Goal: Task Accomplishment & Management: Manage account settings

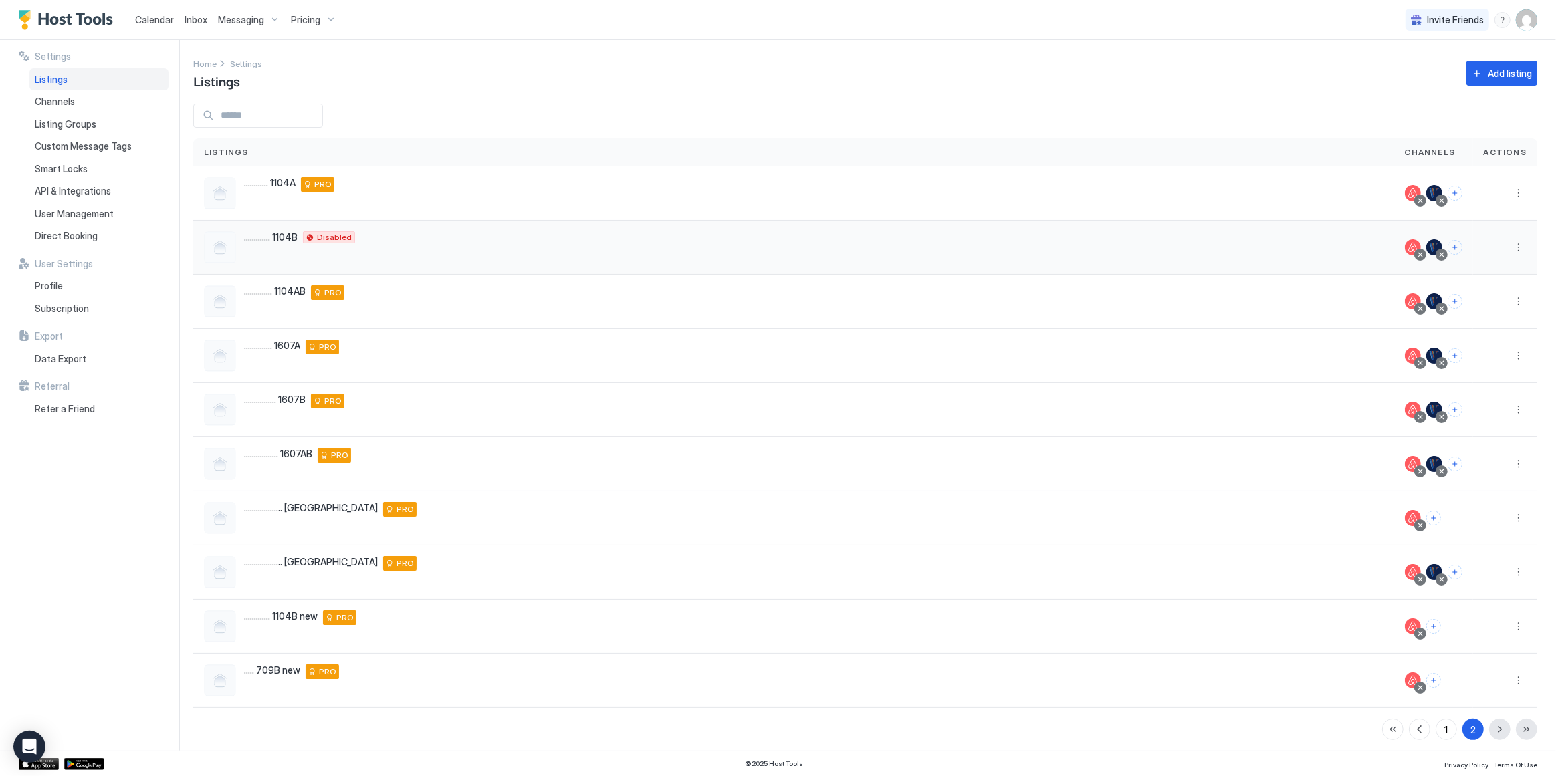
scroll to position [2, 0]
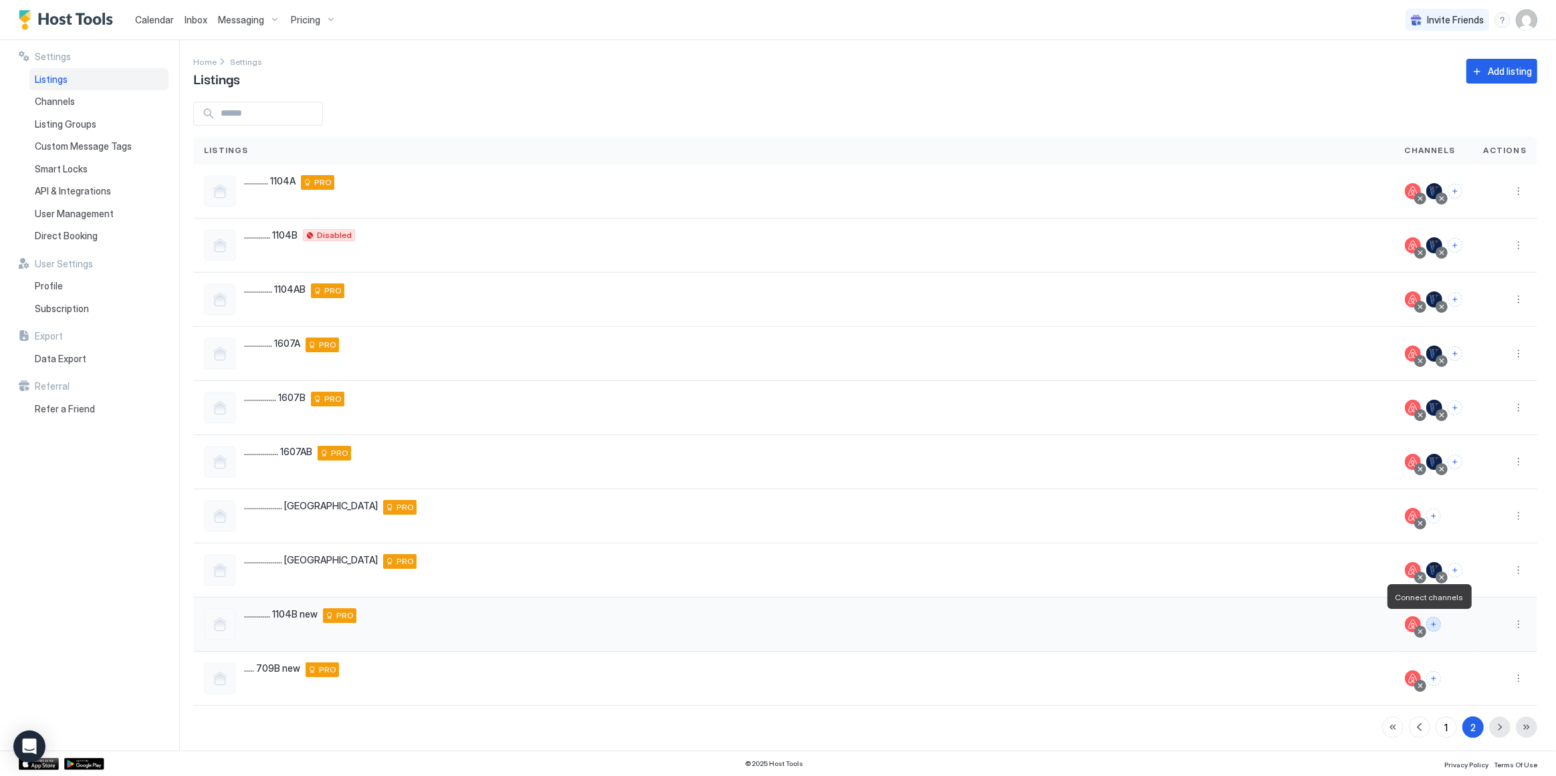
click at [1428, 625] on button "Connect channels" at bounding box center [1433, 624] width 15 height 15
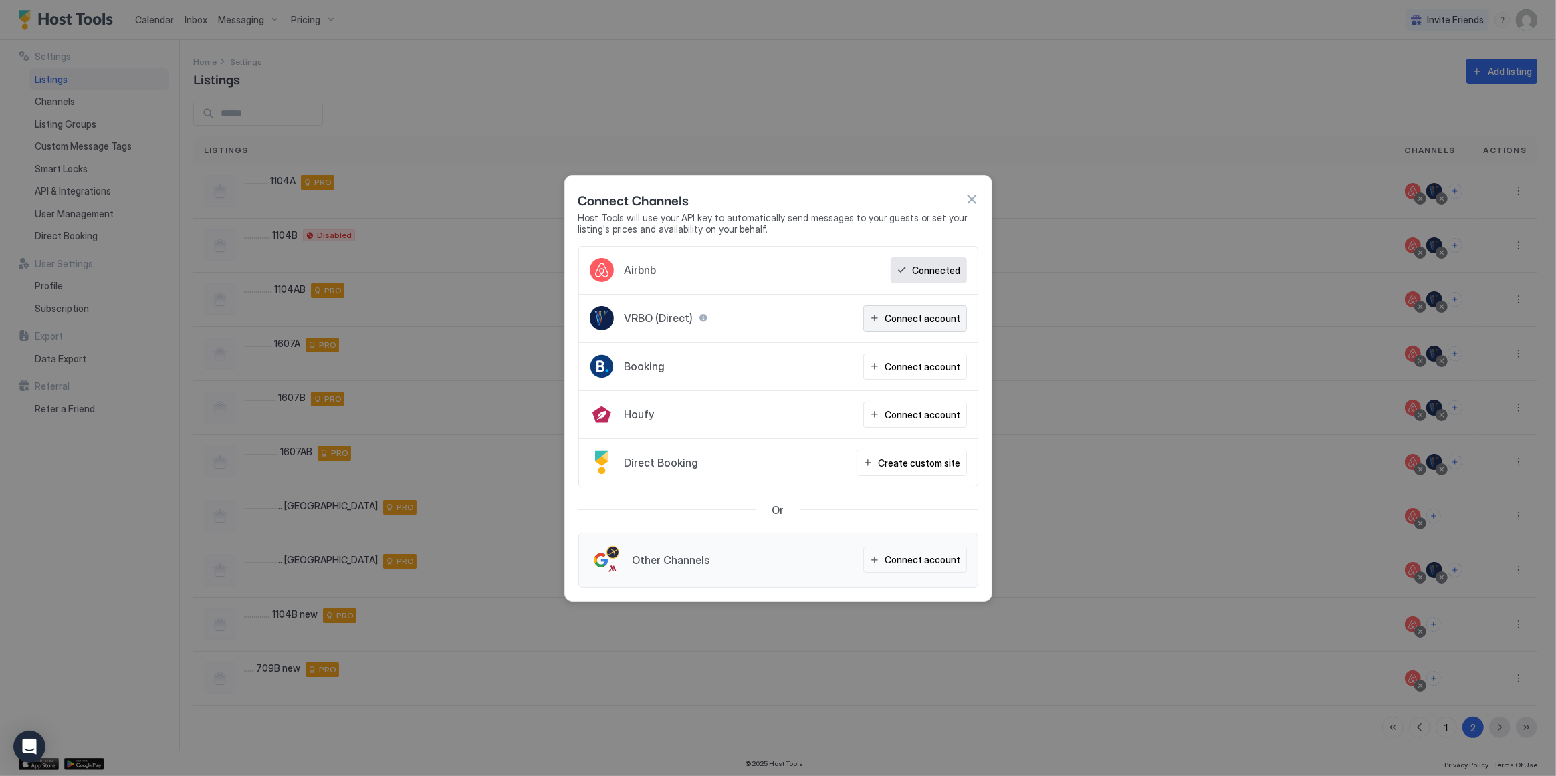
click at [915, 321] on div "Connect account" at bounding box center [923, 319] width 76 height 14
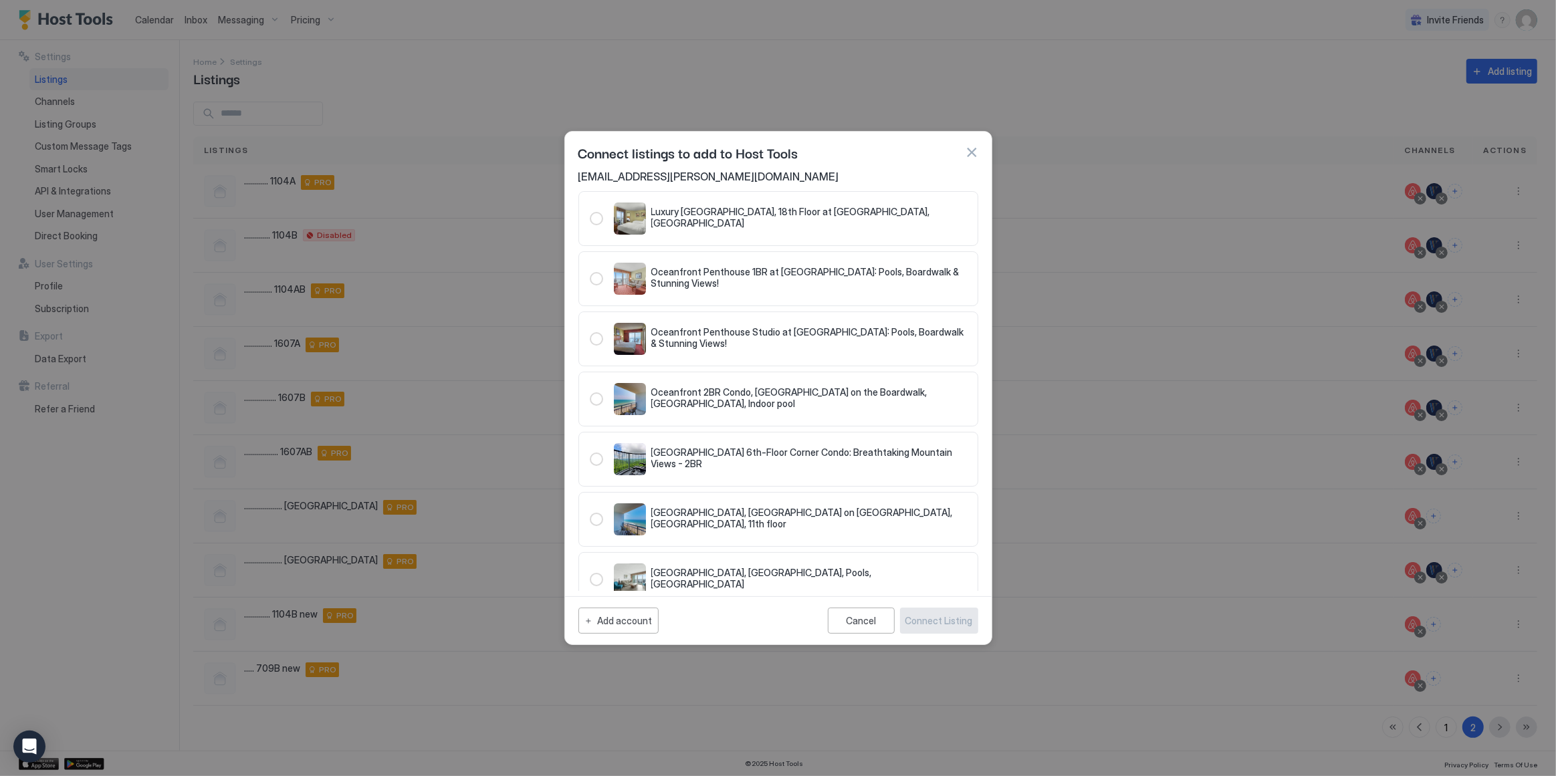
scroll to position [0, 0]
click at [968, 149] on button "button" at bounding box center [971, 152] width 13 height 13
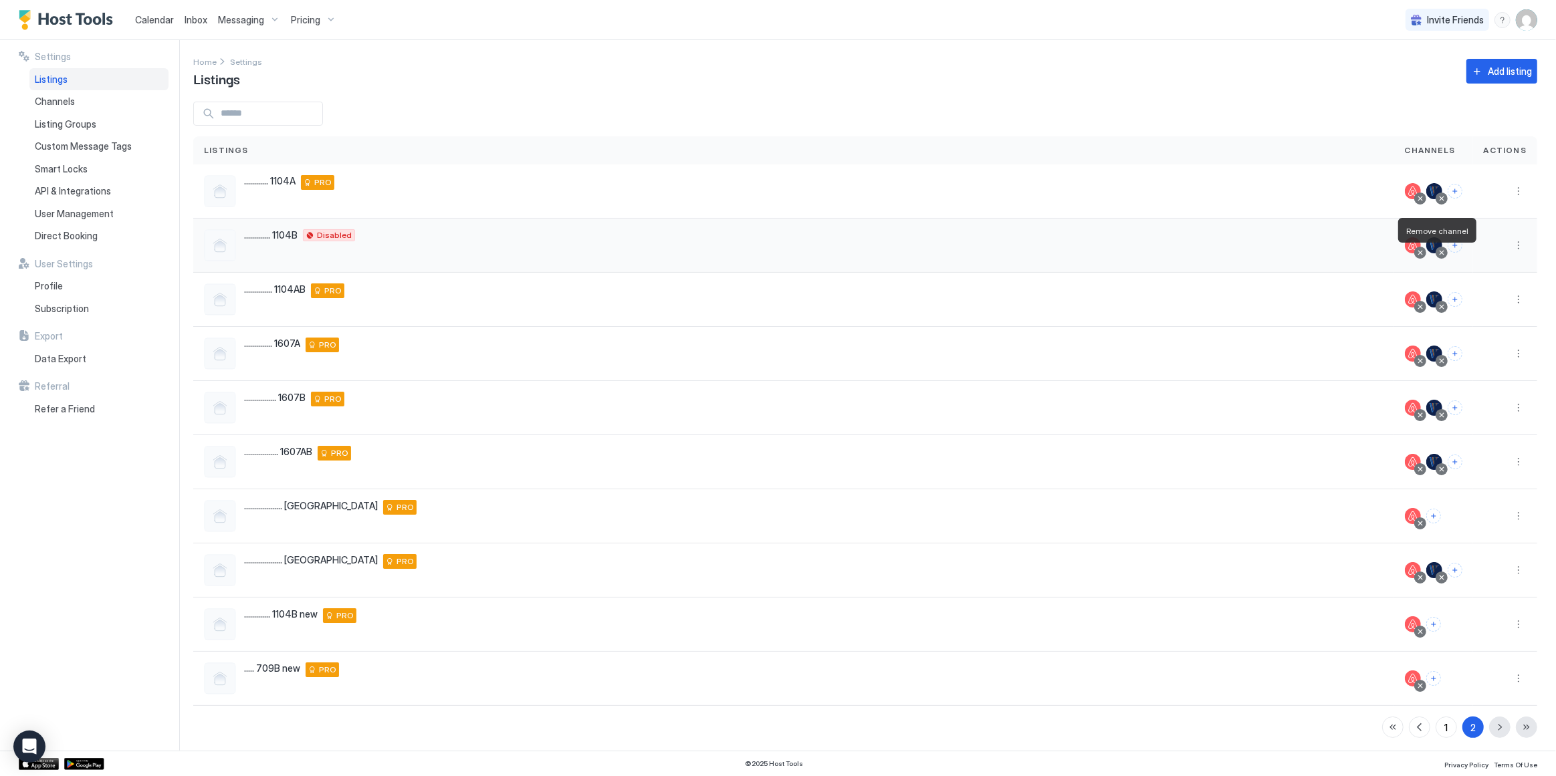
click at [1438, 251] on div at bounding box center [1441, 252] width 7 height 7
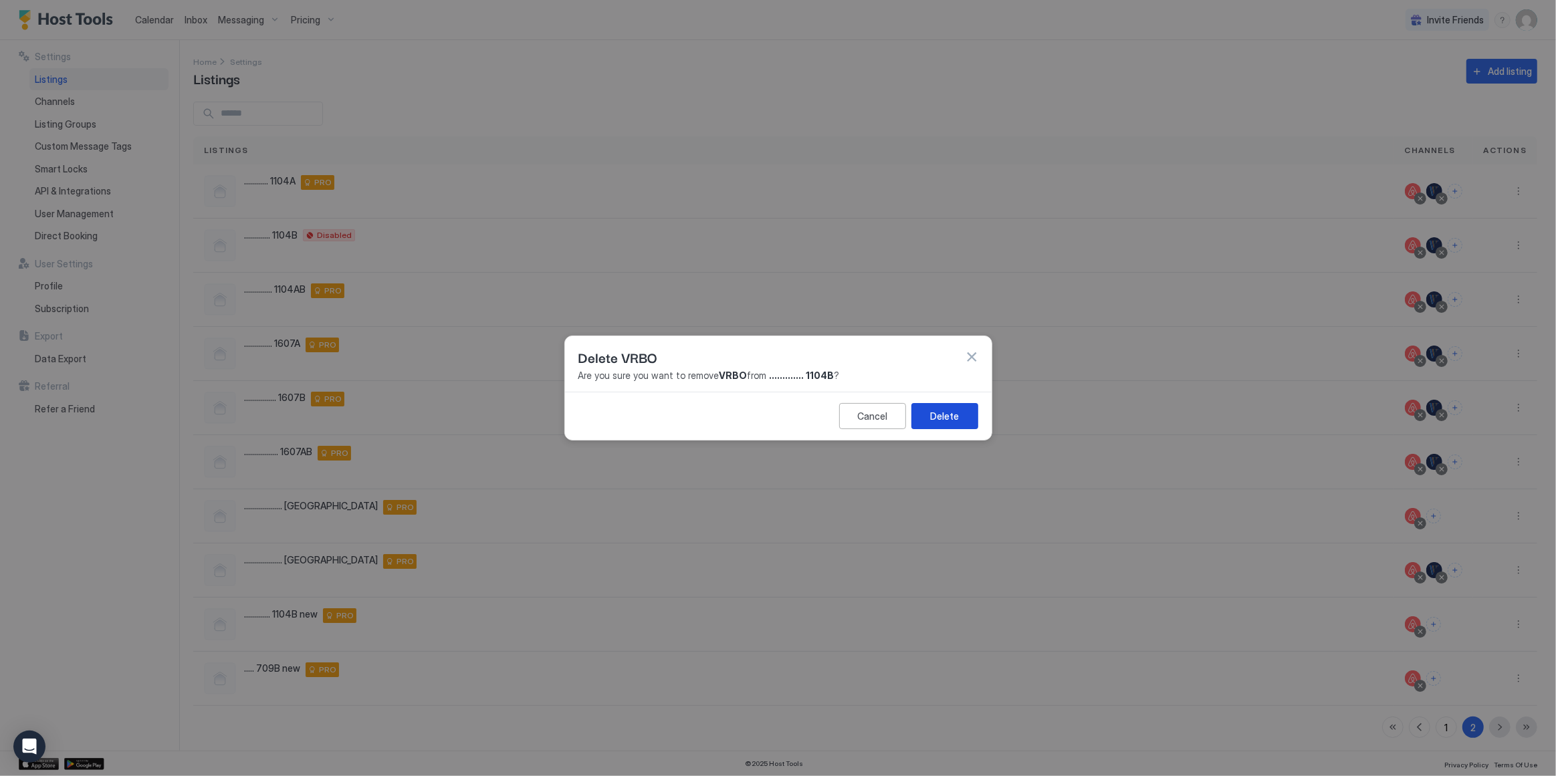
click at [930, 415] on button "Delete" at bounding box center [944, 416] width 67 height 26
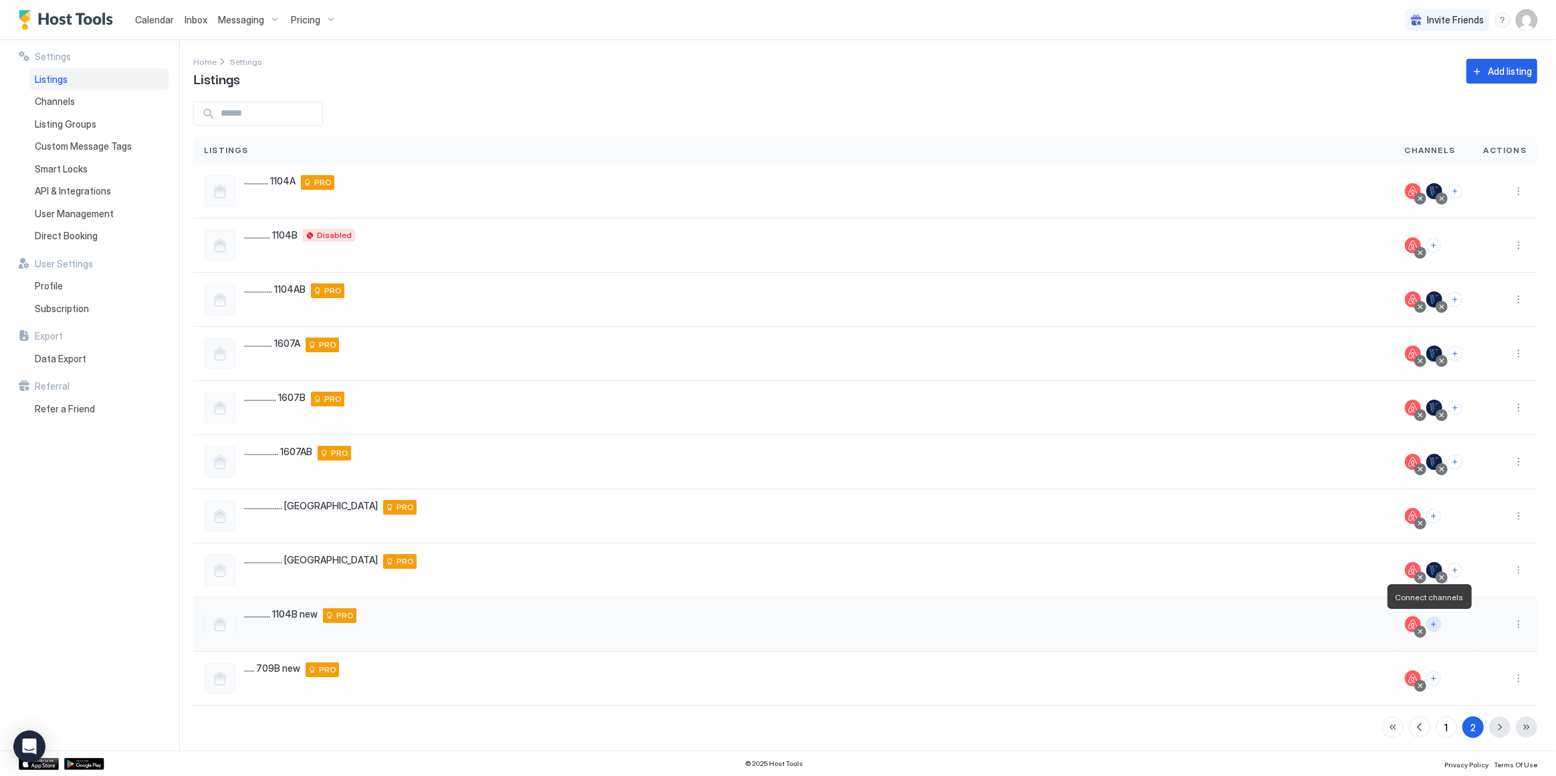
click at [1431, 623] on button "Connect channels" at bounding box center [1433, 624] width 15 height 15
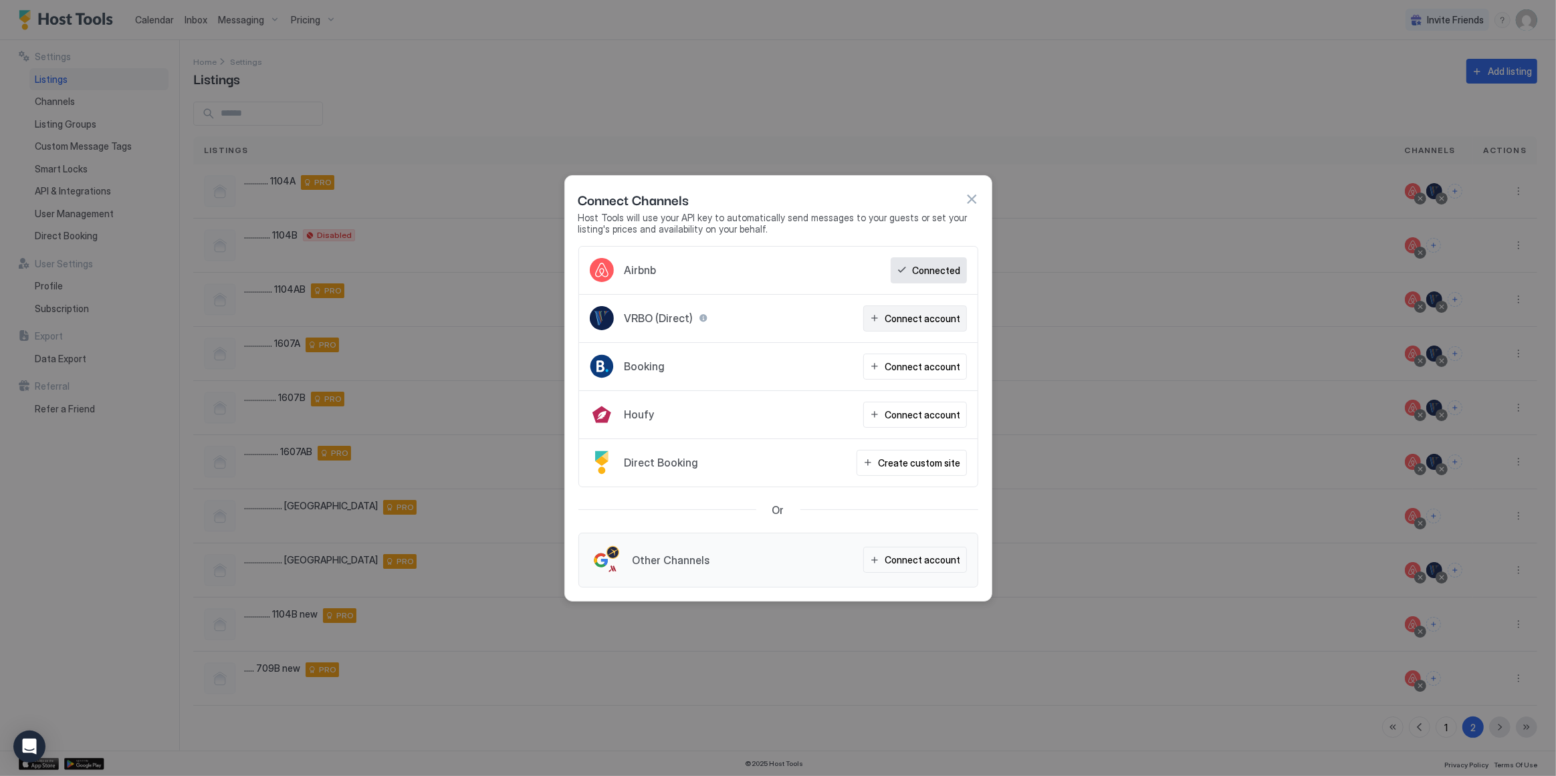
click at [956, 328] on button "Connect account" at bounding box center [915, 319] width 104 height 26
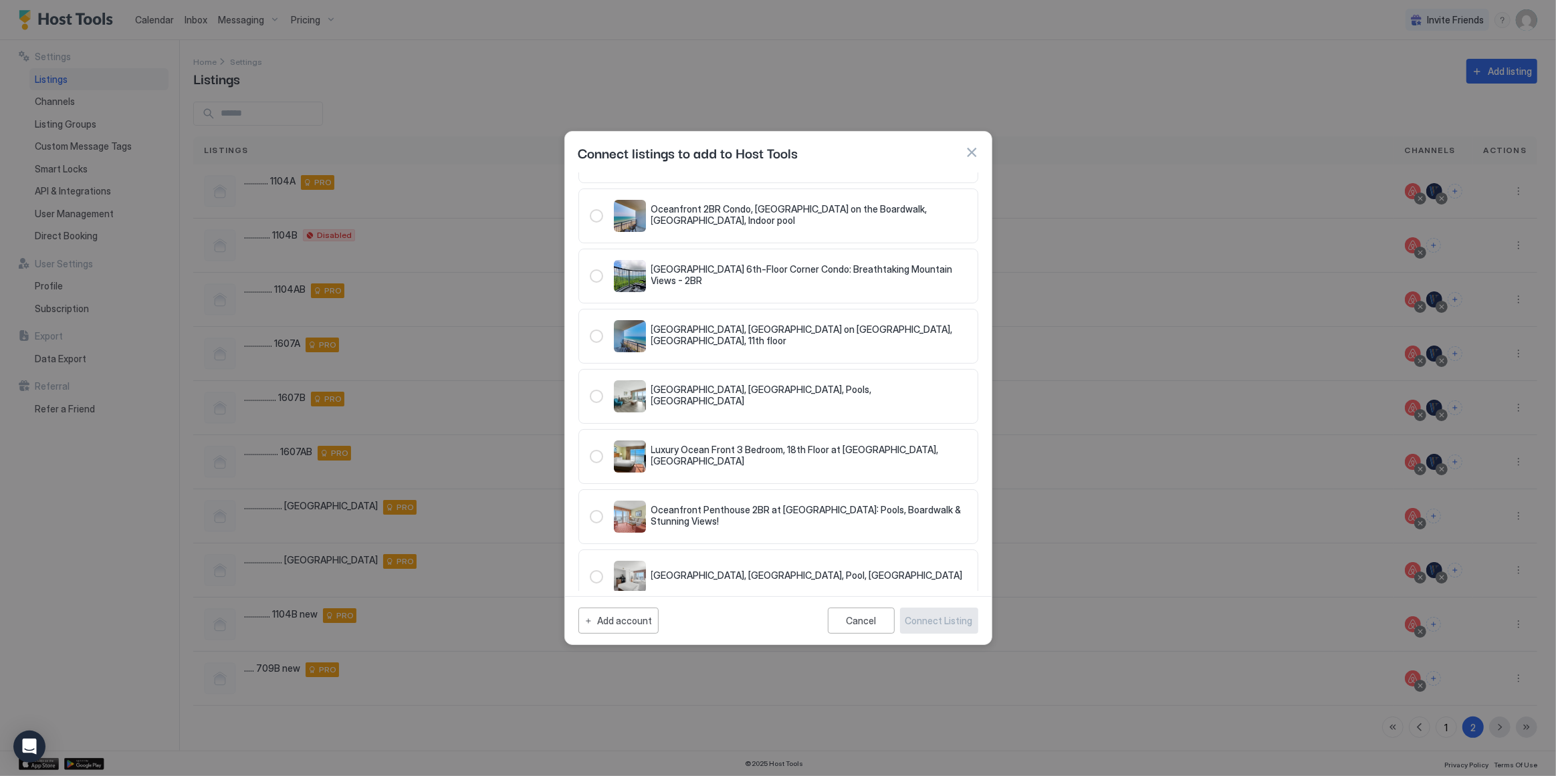
scroll to position [650, 0]
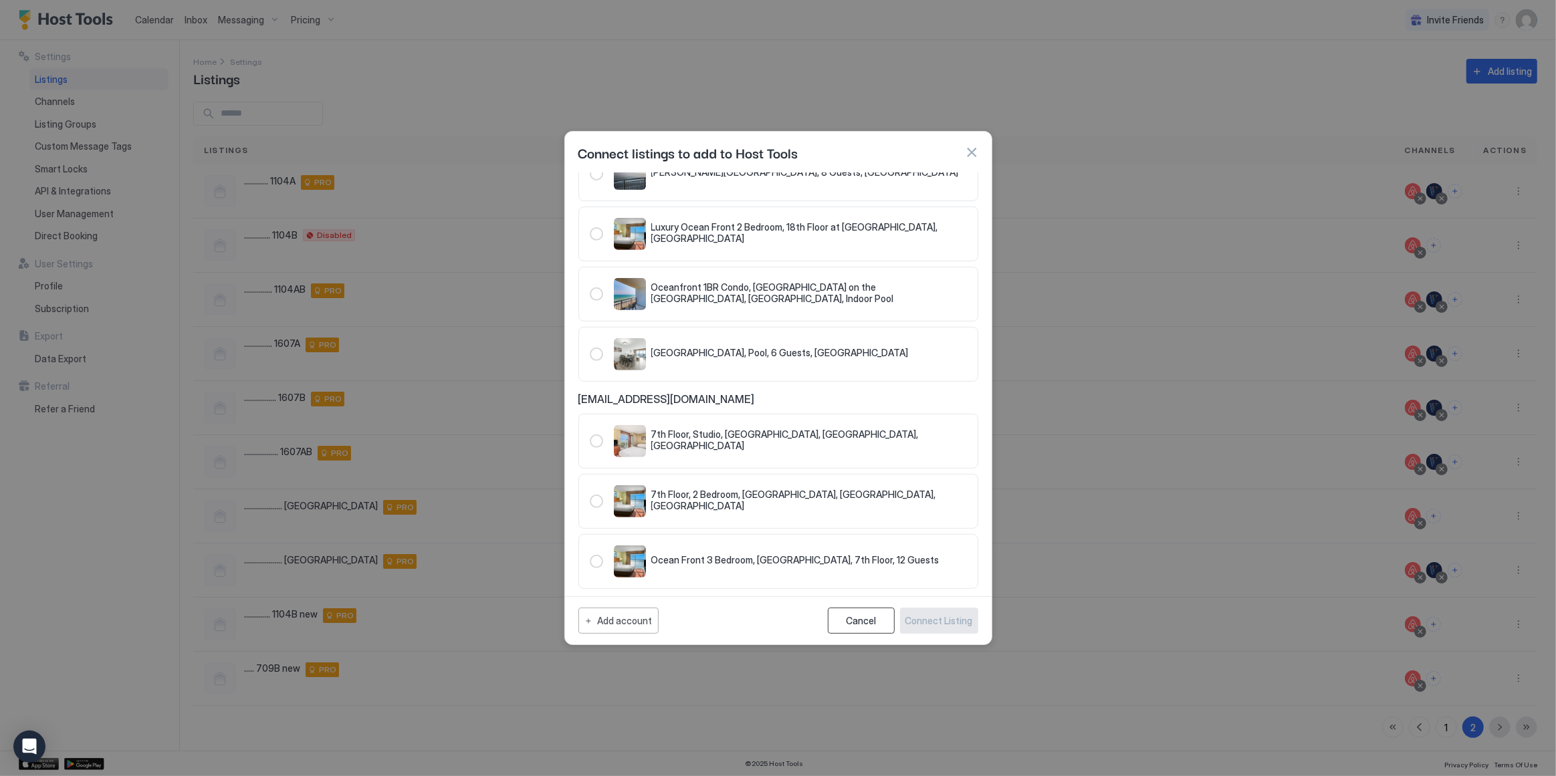
click at [855, 615] on button "Cancel" at bounding box center [861, 621] width 67 height 26
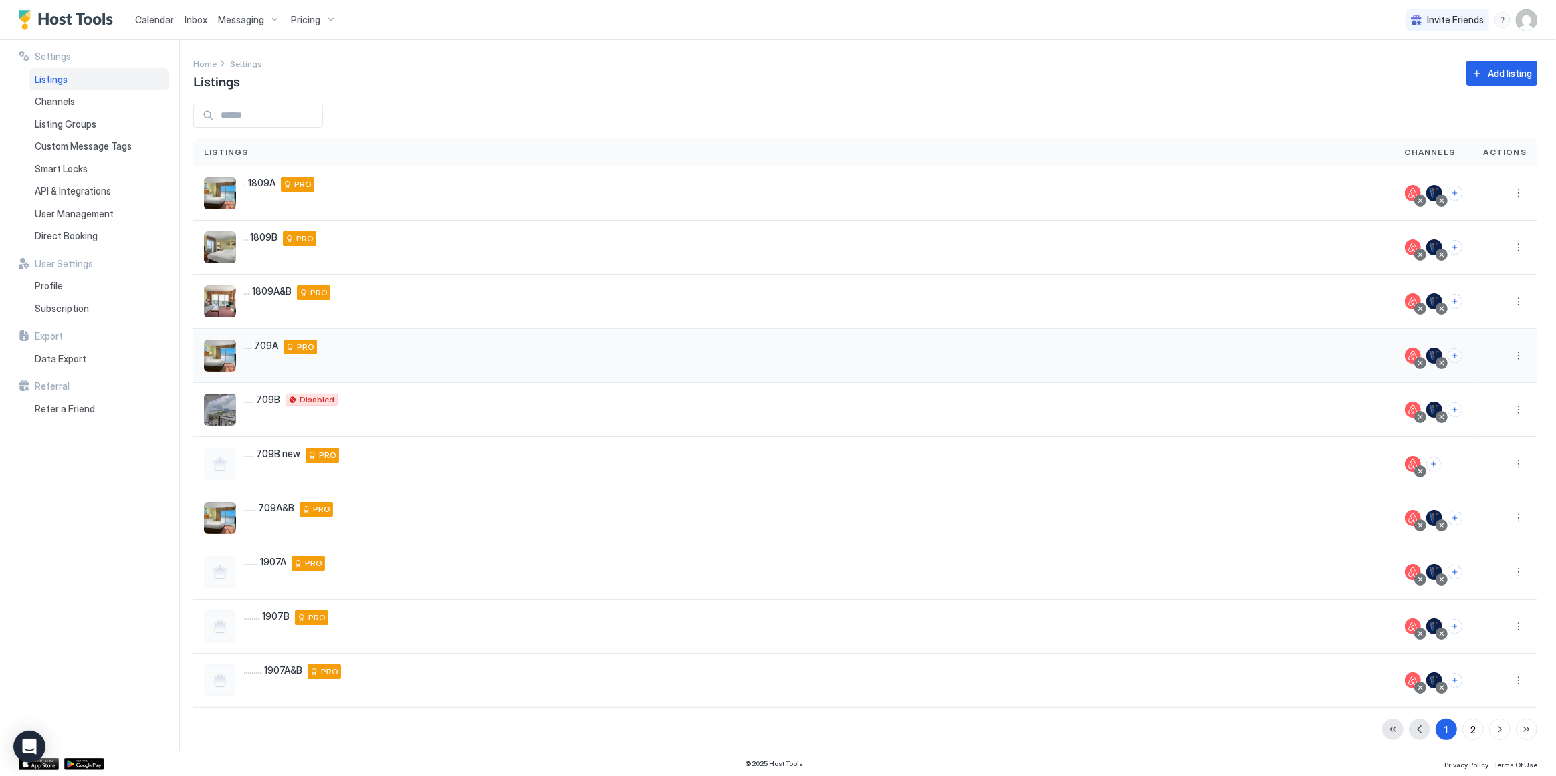
scroll to position [2, 0]
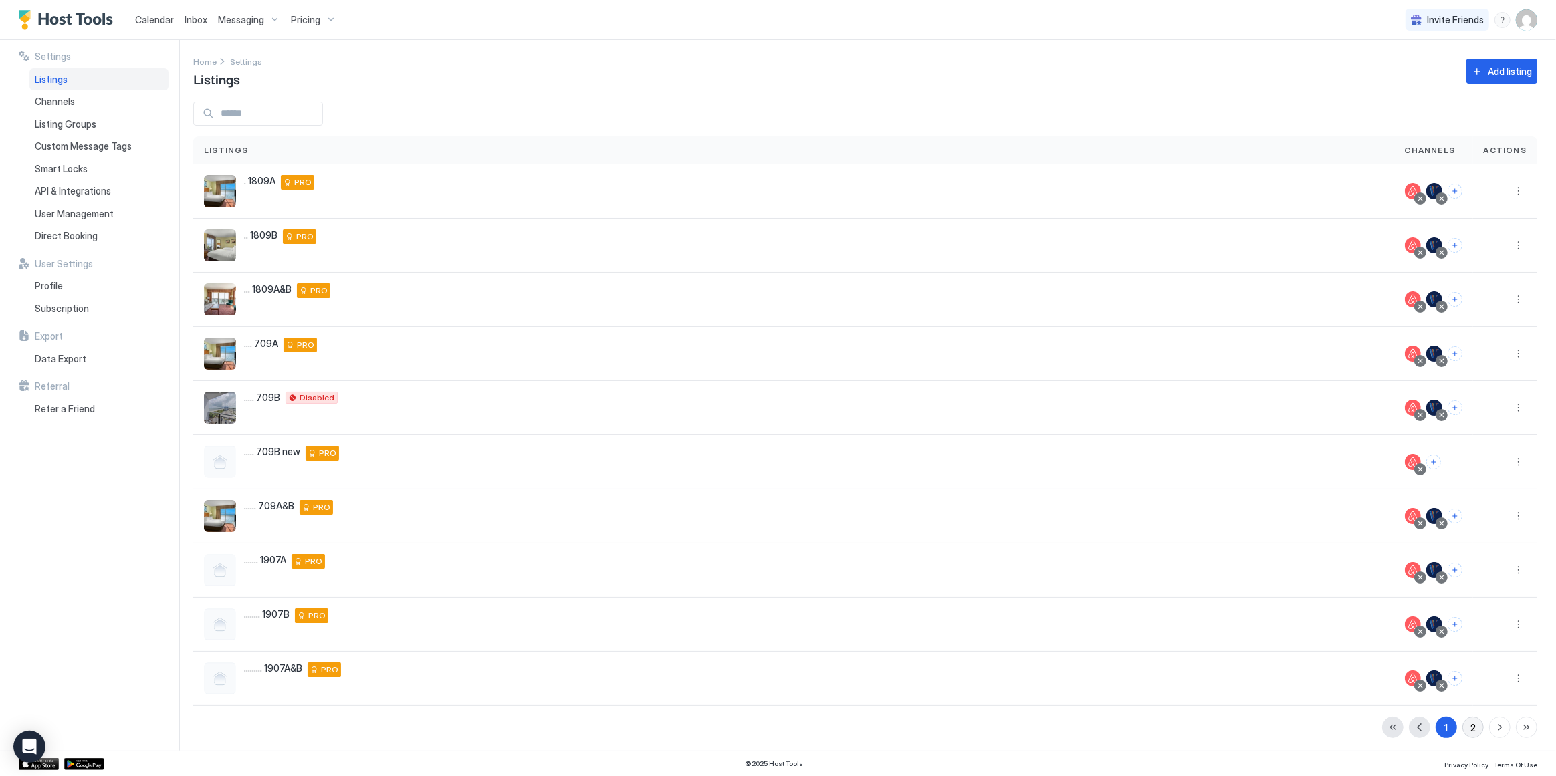
click at [1471, 724] on div "2" at bounding box center [1473, 728] width 5 height 14
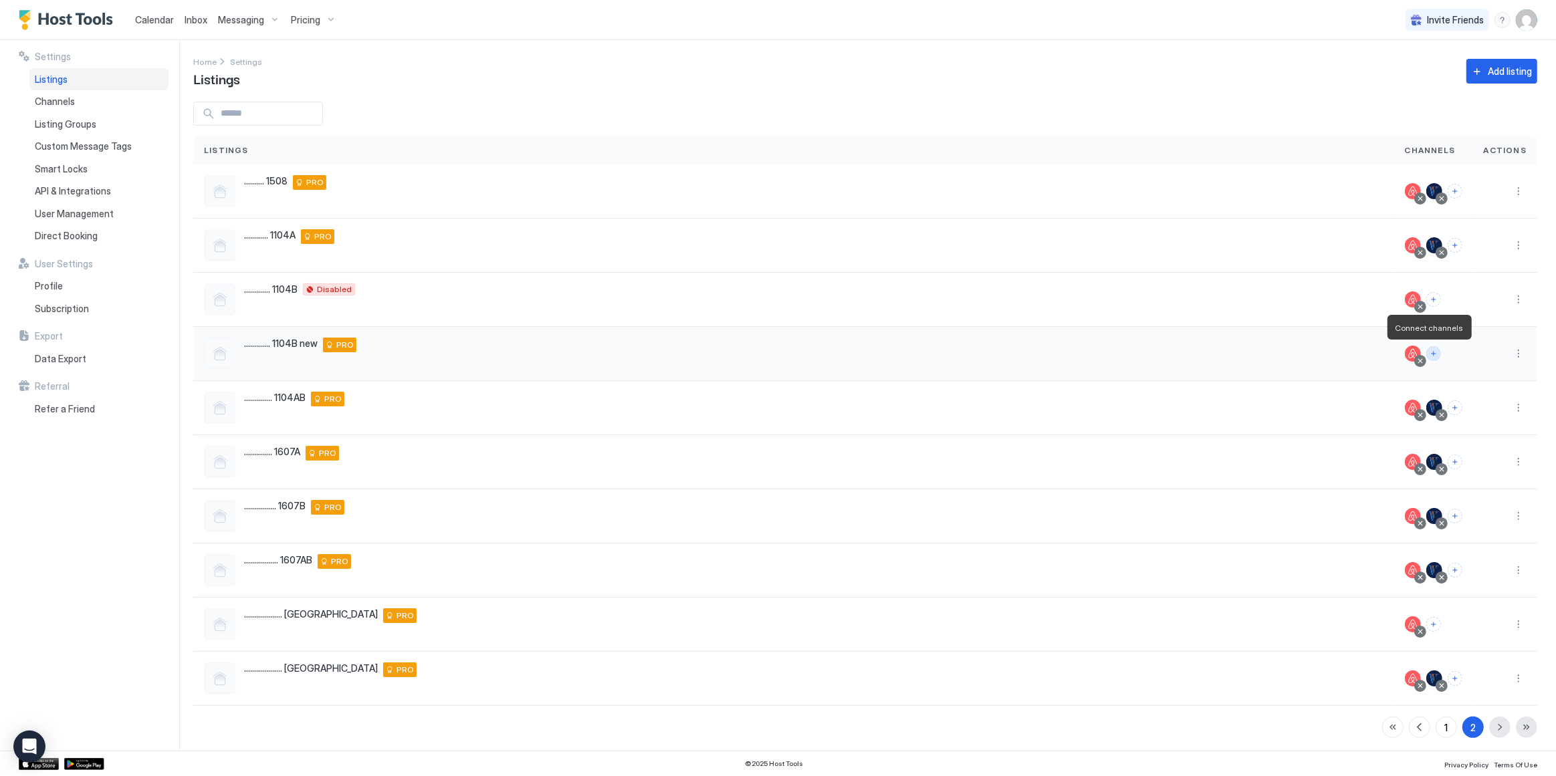
click at [1426, 354] on button "Connect channels" at bounding box center [1433, 353] width 15 height 15
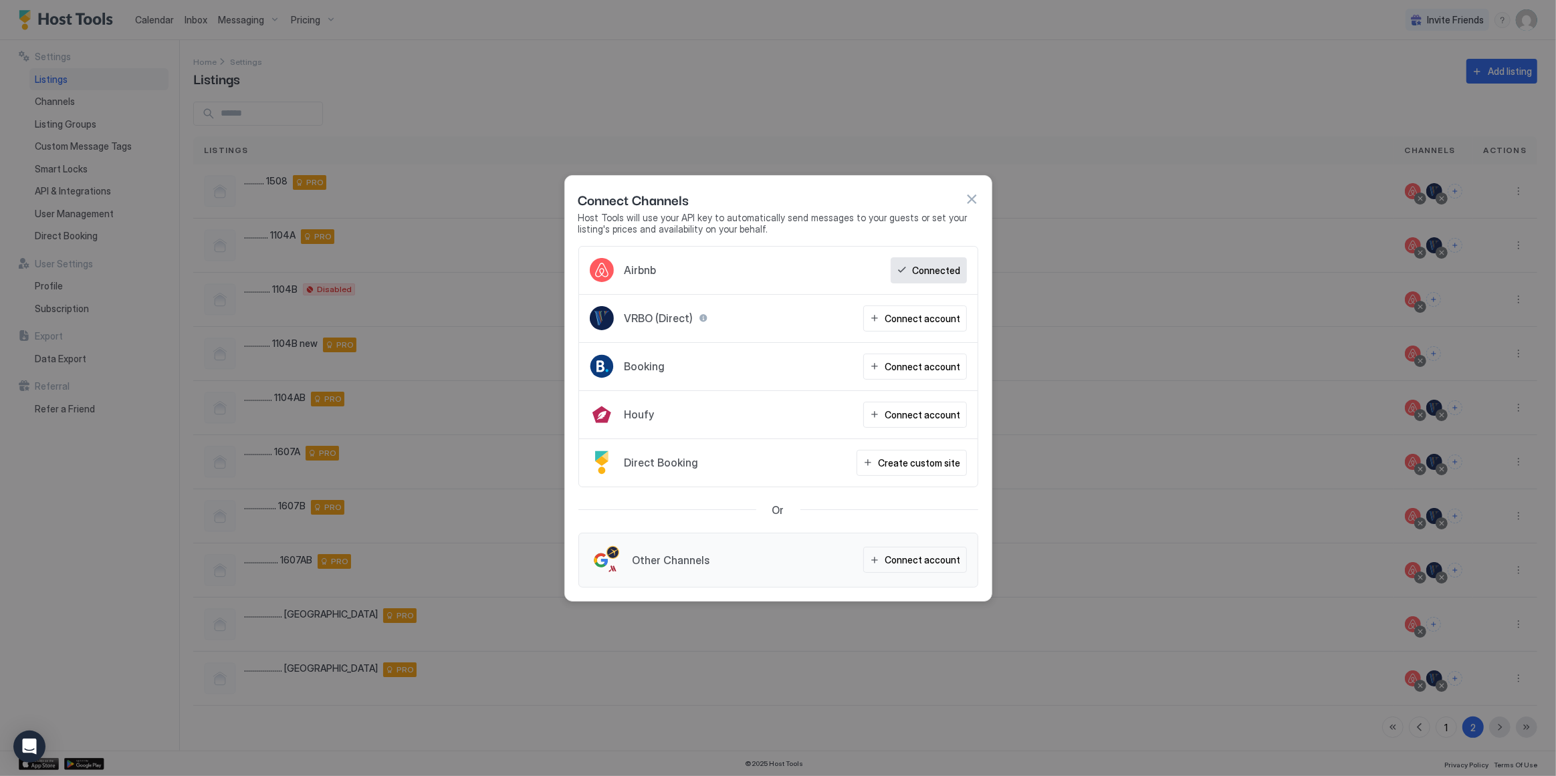
click at [675, 320] on span "VRBO (Direct)" at bounding box center [659, 318] width 69 height 13
click at [918, 320] on div "Connect account" at bounding box center [923, 319] width 76 height 14
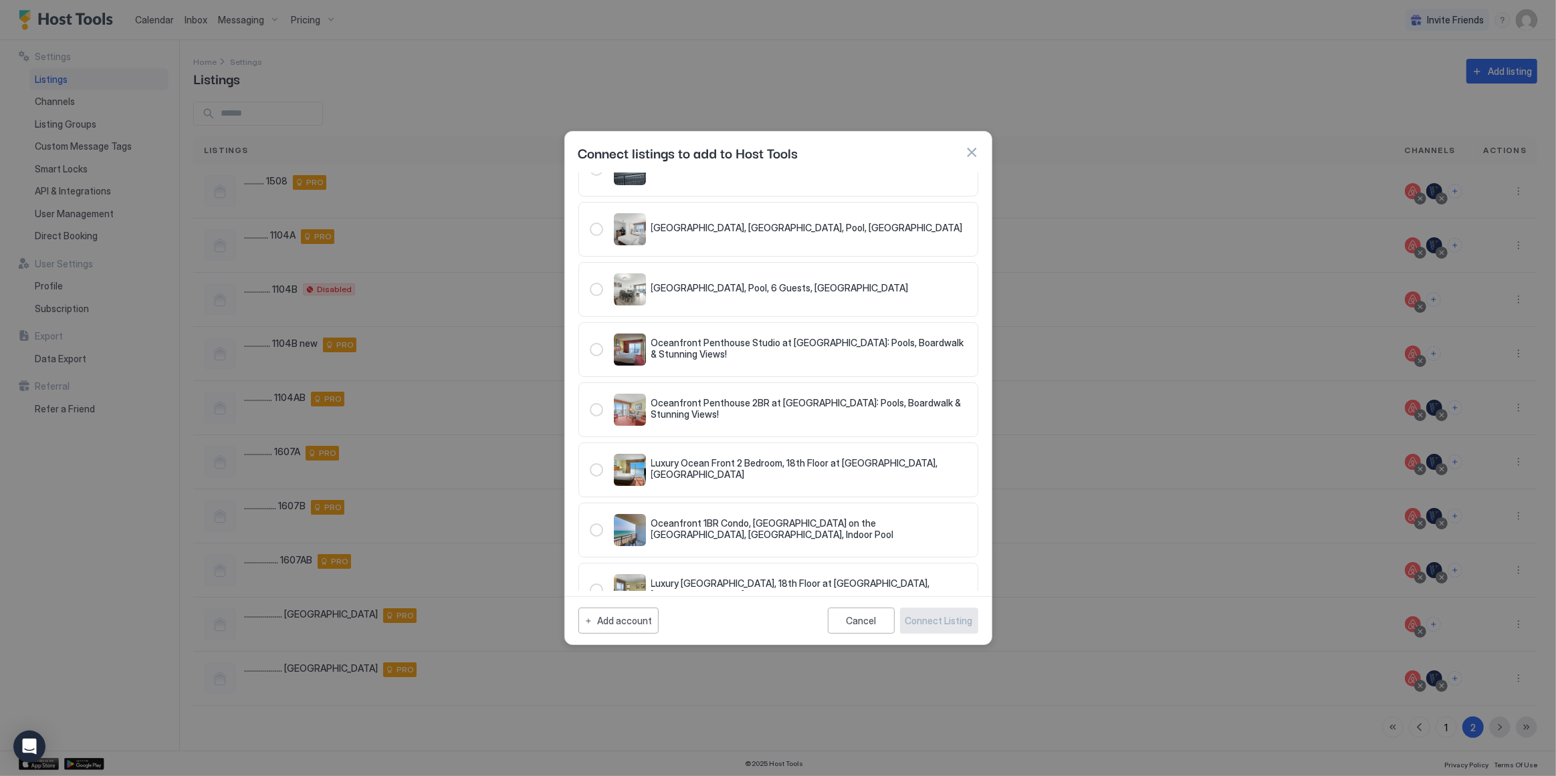
scroll to position [0, 0]
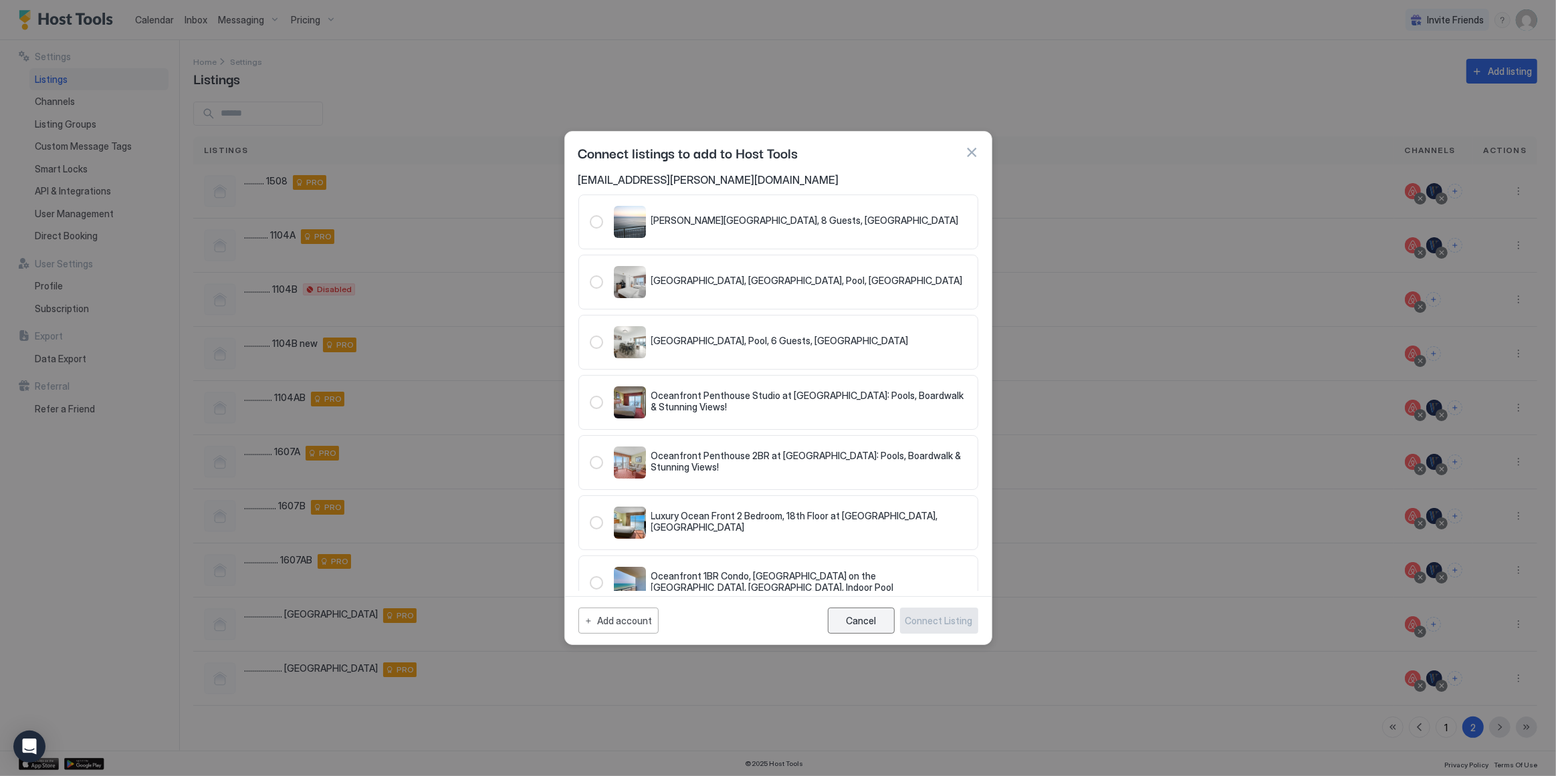
click at [852, 621] on div "Cancel" at bounding box center [861, 620] width 30 height 11
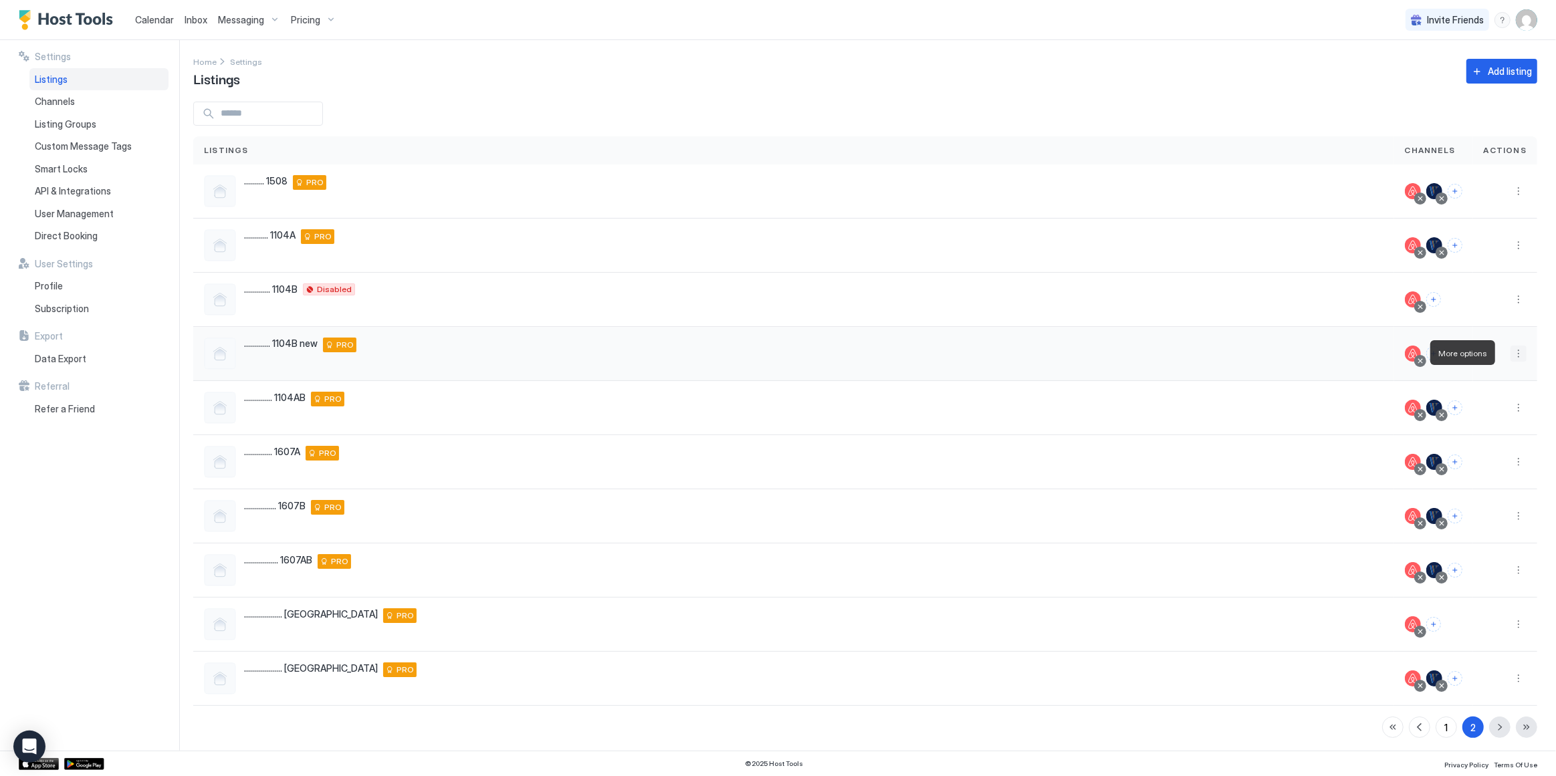
click at [1513, 352] on button "More options" at bounding box center [1519, 354] width 16 height 16
click at [1471, 411] on span "Listing Settings" at bounding box center [1480, 414] width 60 height 10
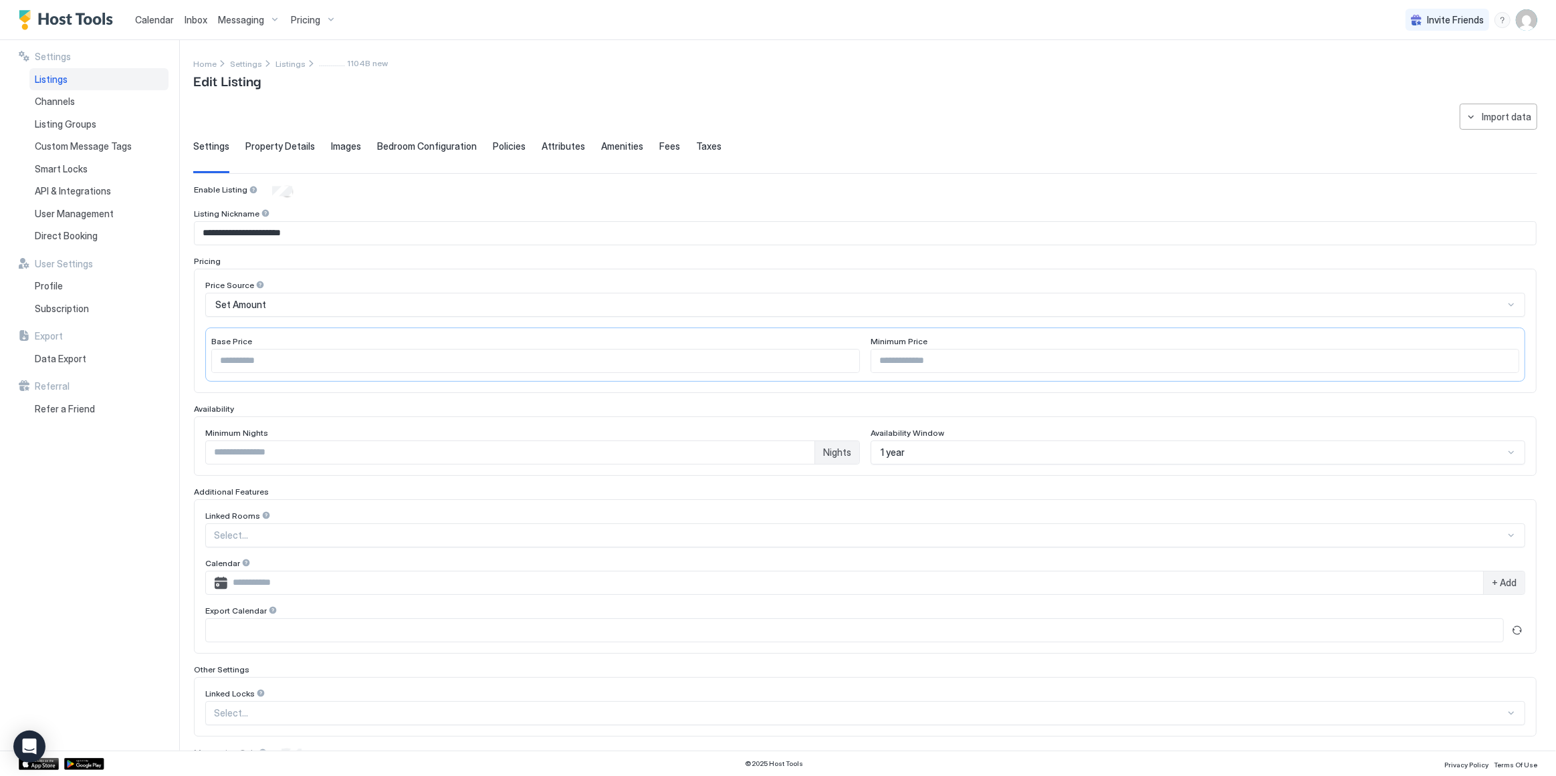
scroll to position [55, 0]
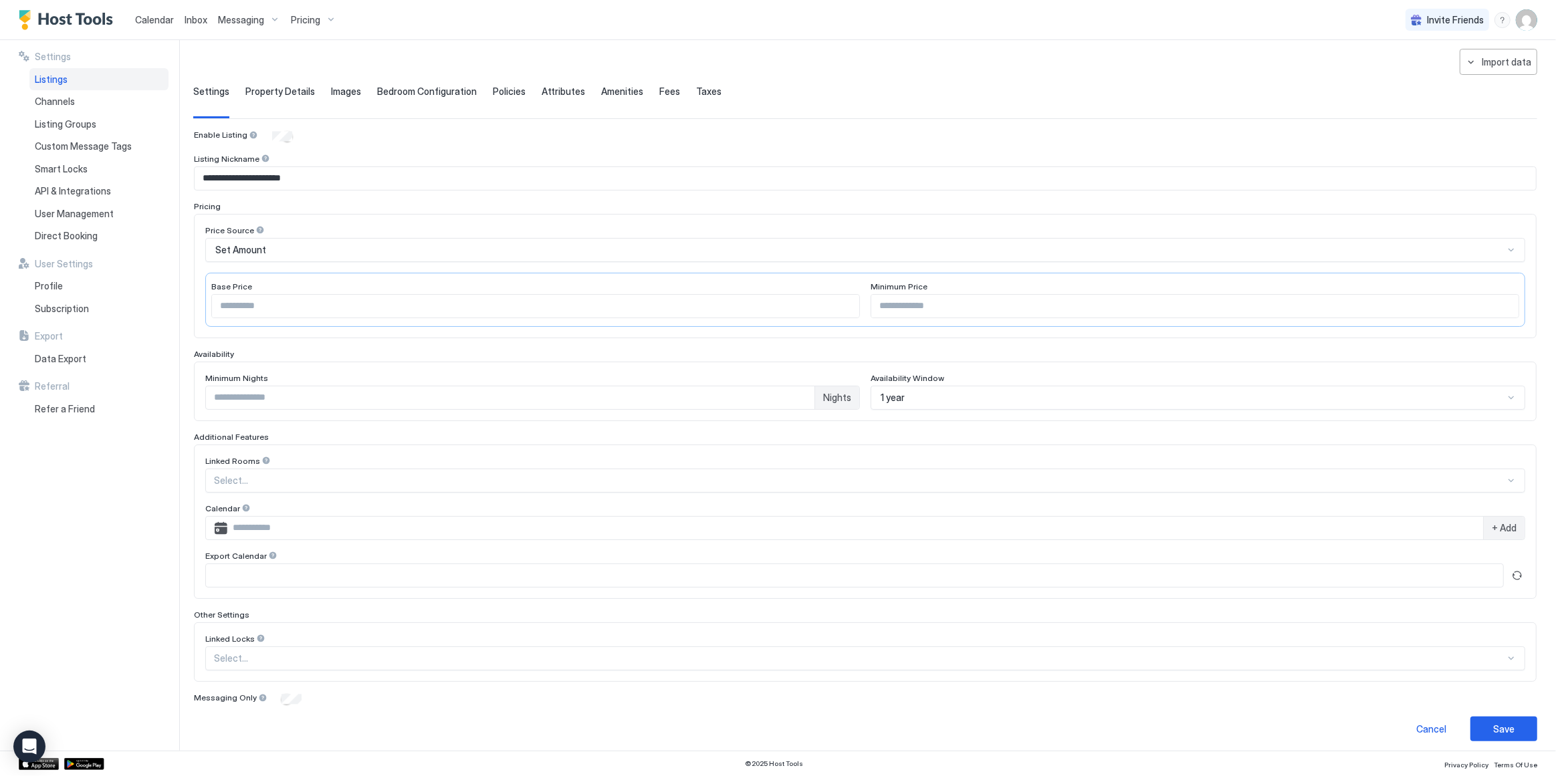
click at [272, 523] on input "Input Field" at bounding box center [855, 528] width 1256 height 23
click at [94, 189] on span "API & Integrations" at bounding box center [73, 191] width 76 height 12
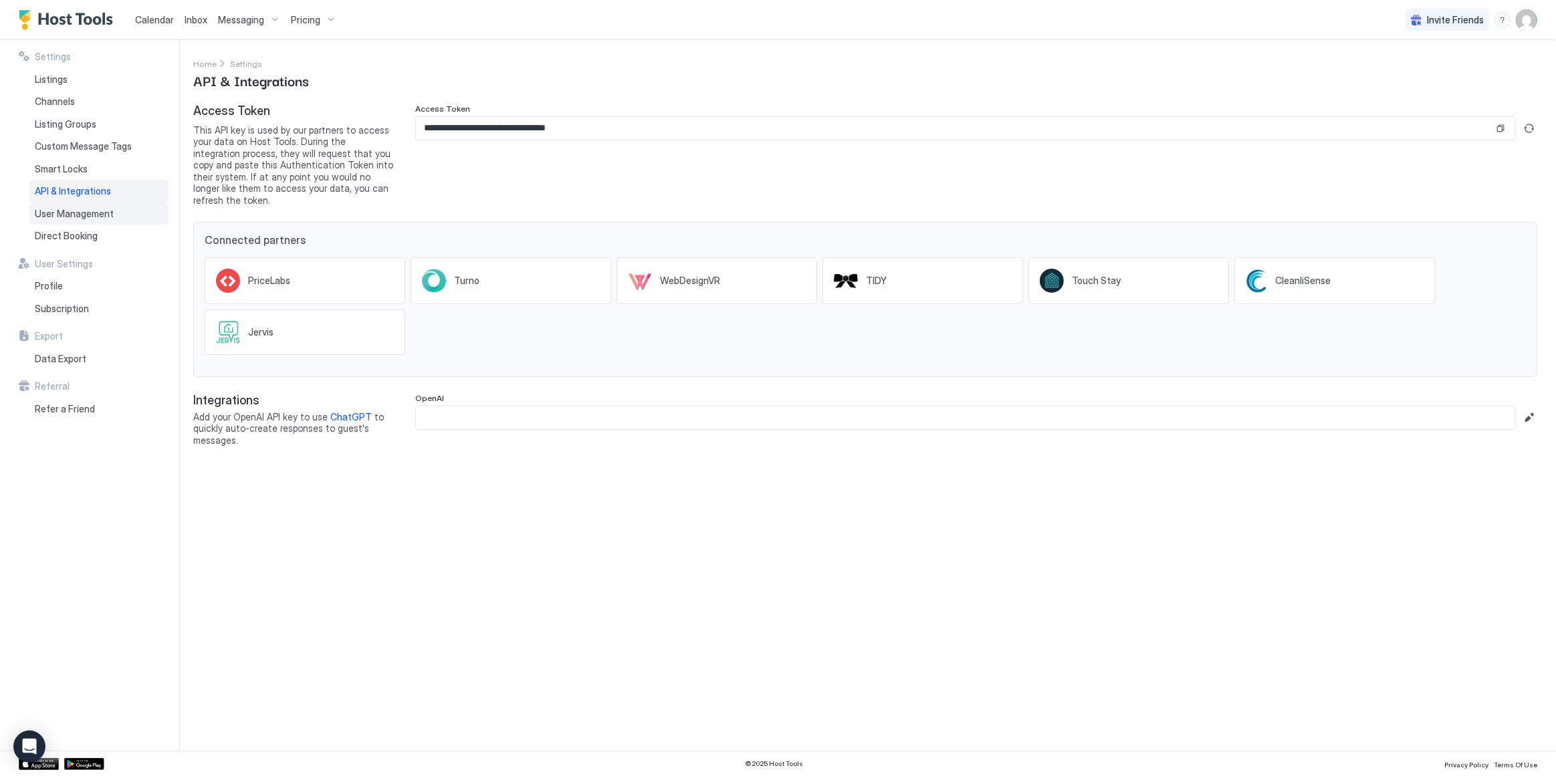
click at [84, 218] on span "User Management" at bounding box center [74, 214] width 79 height 12
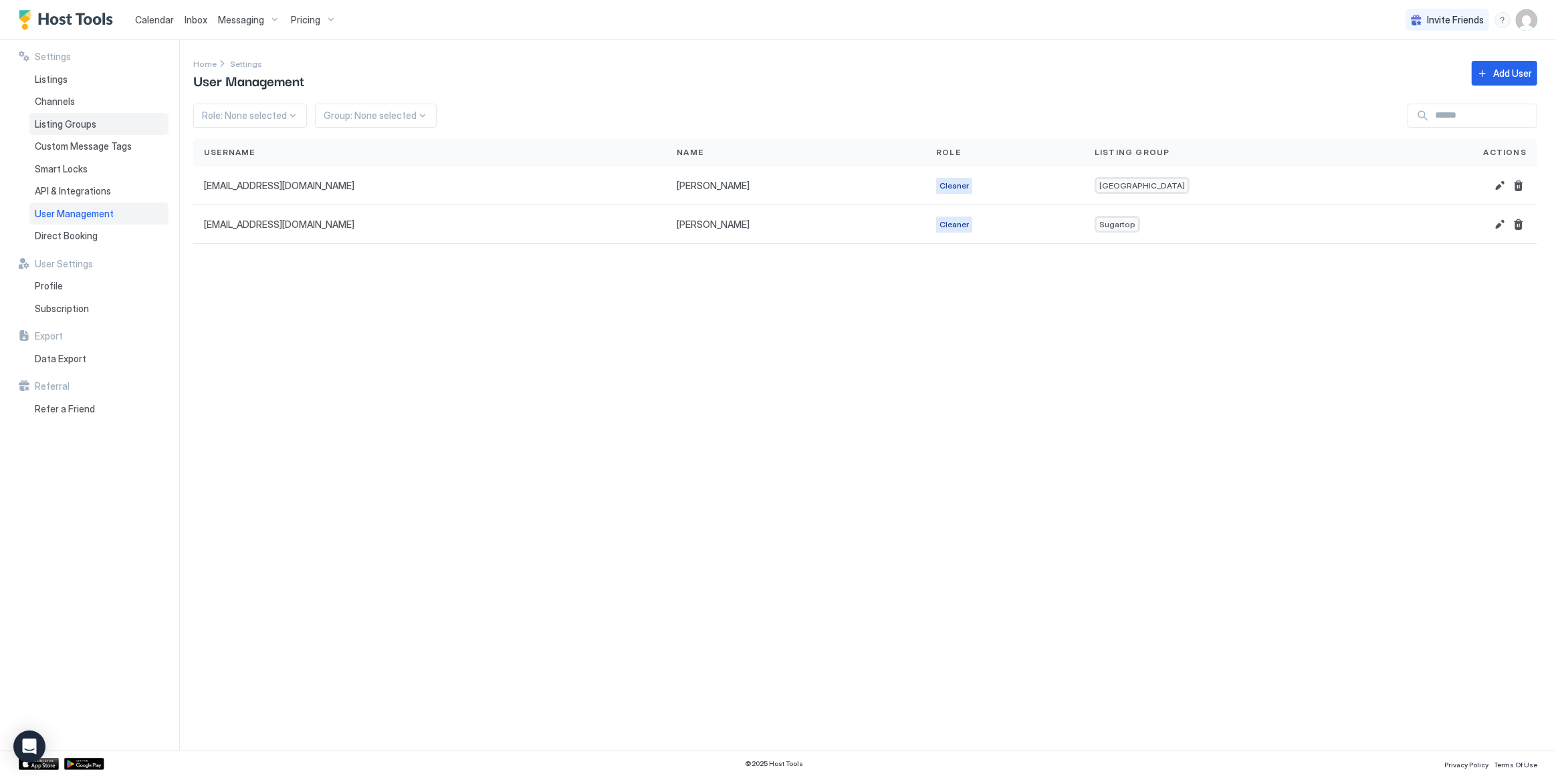
click at [76, 129] on span "Listing Groups" at bounding box center [66, 124] width 62 height 12
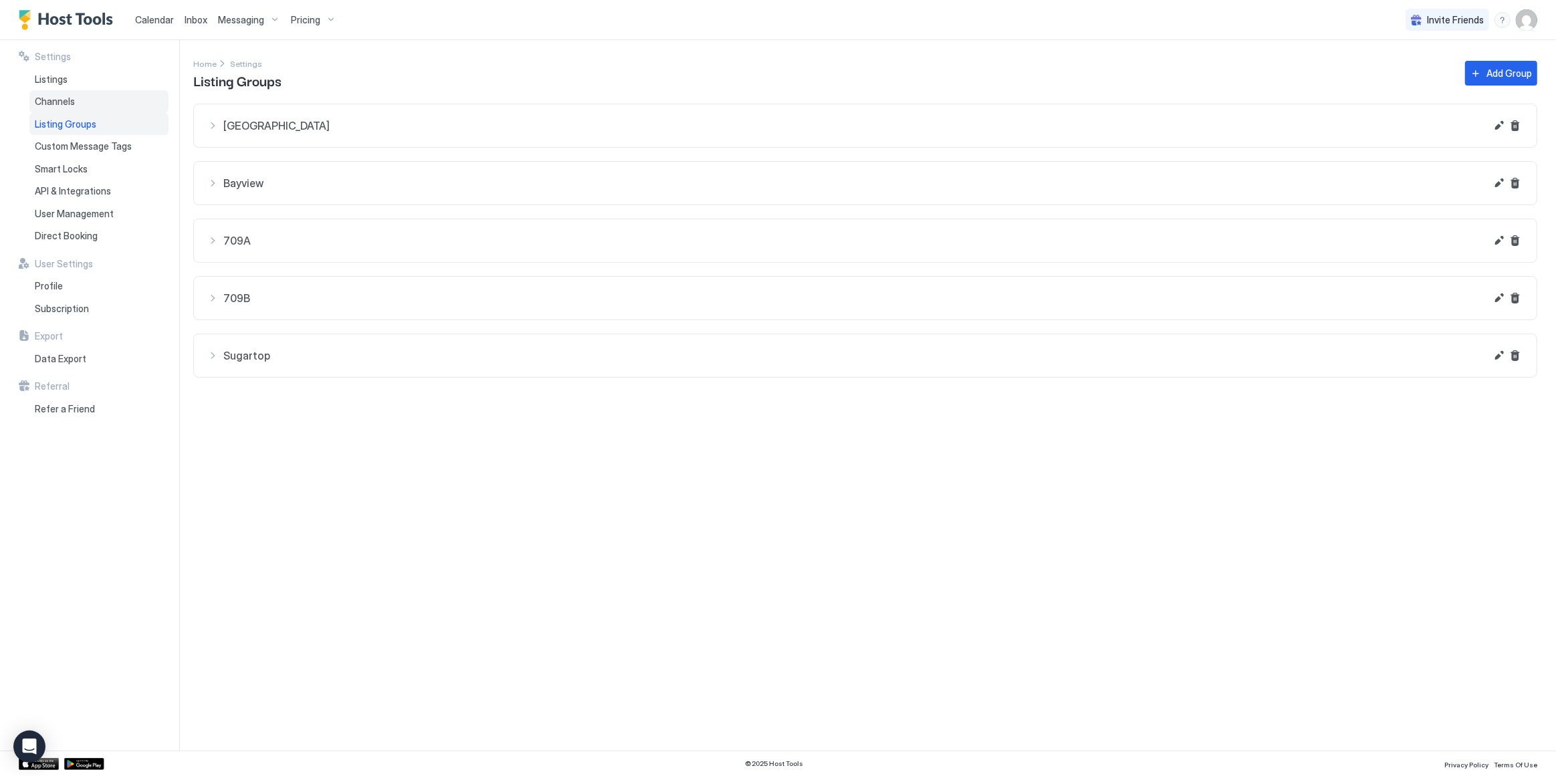
click at [76, 104] on div "Channels" at bounding box center [98, 101] width 139 height 23
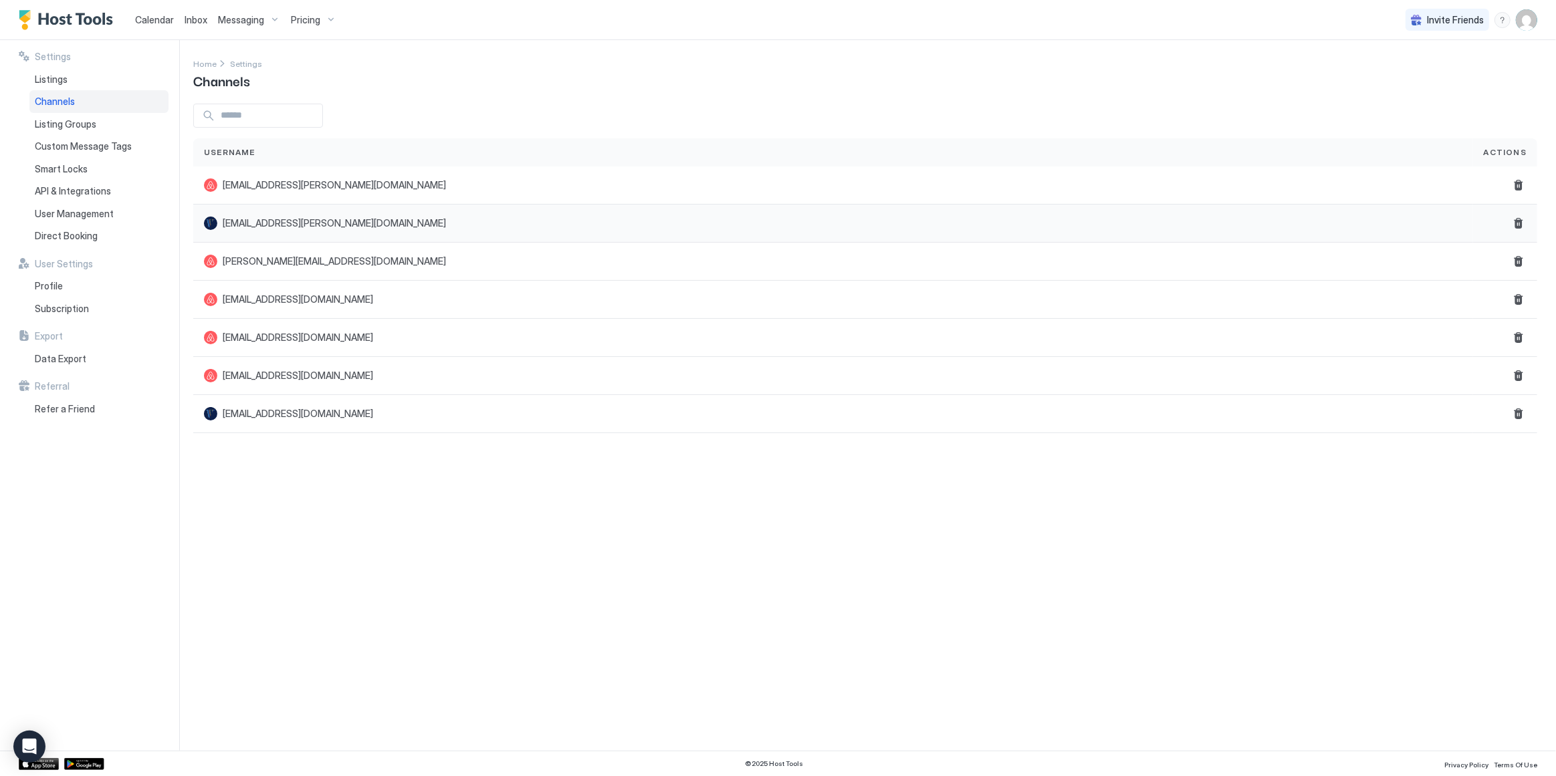
click at [307, 223] on span "[EMAIL_ADDRESS][PERSON_NAME][DOMAIN_NAME]" at bounding box center [334, 223] width 223 height 12
click at [246, 108] on input "Input Field" at bounding box center [268, 115] width 107 height 23
click at [213, 223] on div at bounding box center [210, 223] width 13 height 13
click at [58, 124] on span "Listing Groups" at bounding box center [66, 124] width 62 height 12
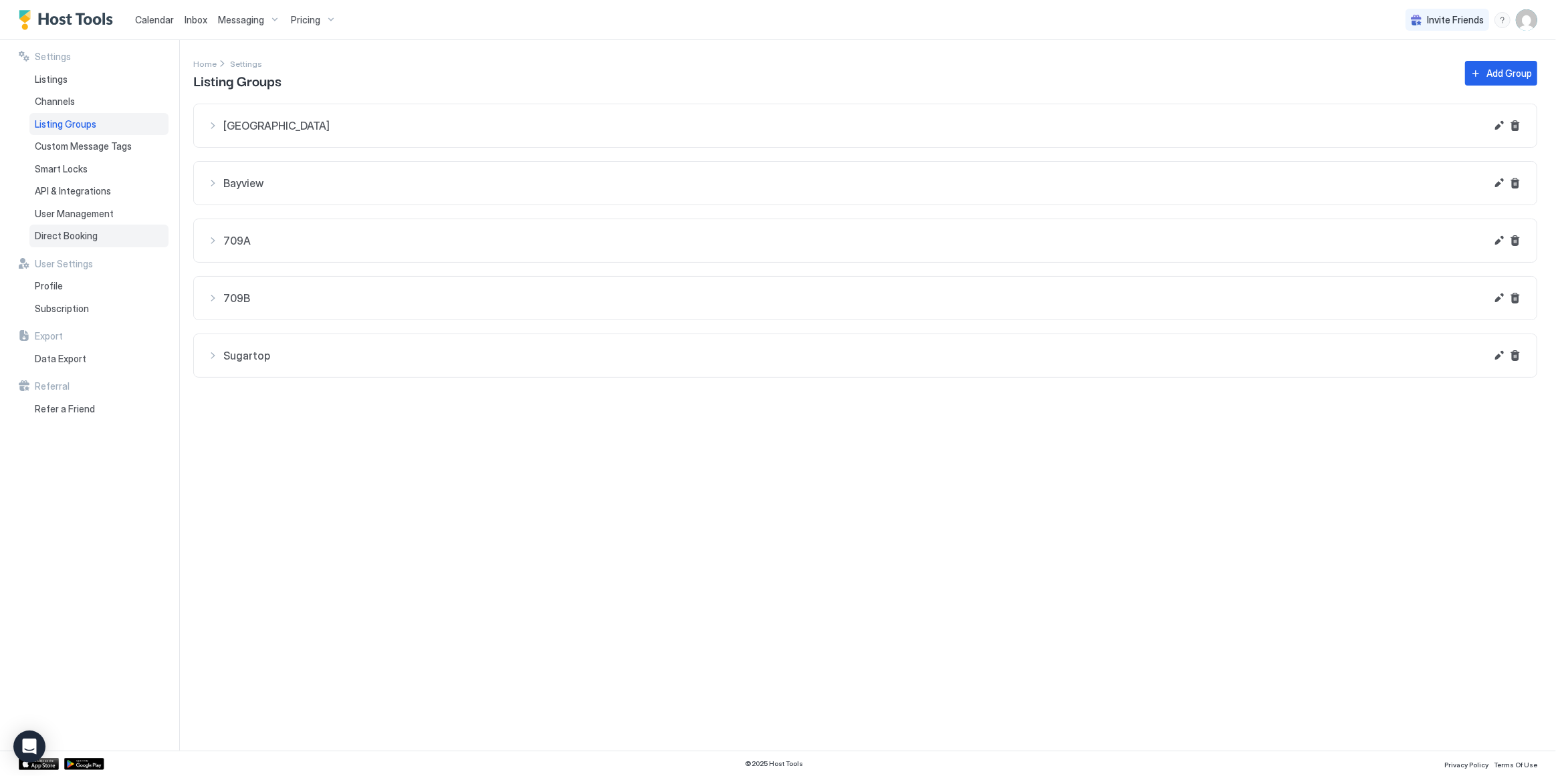
click at [81, 239] on span "Direct Booking" at bounding box center [66, 236] width 63 height 12
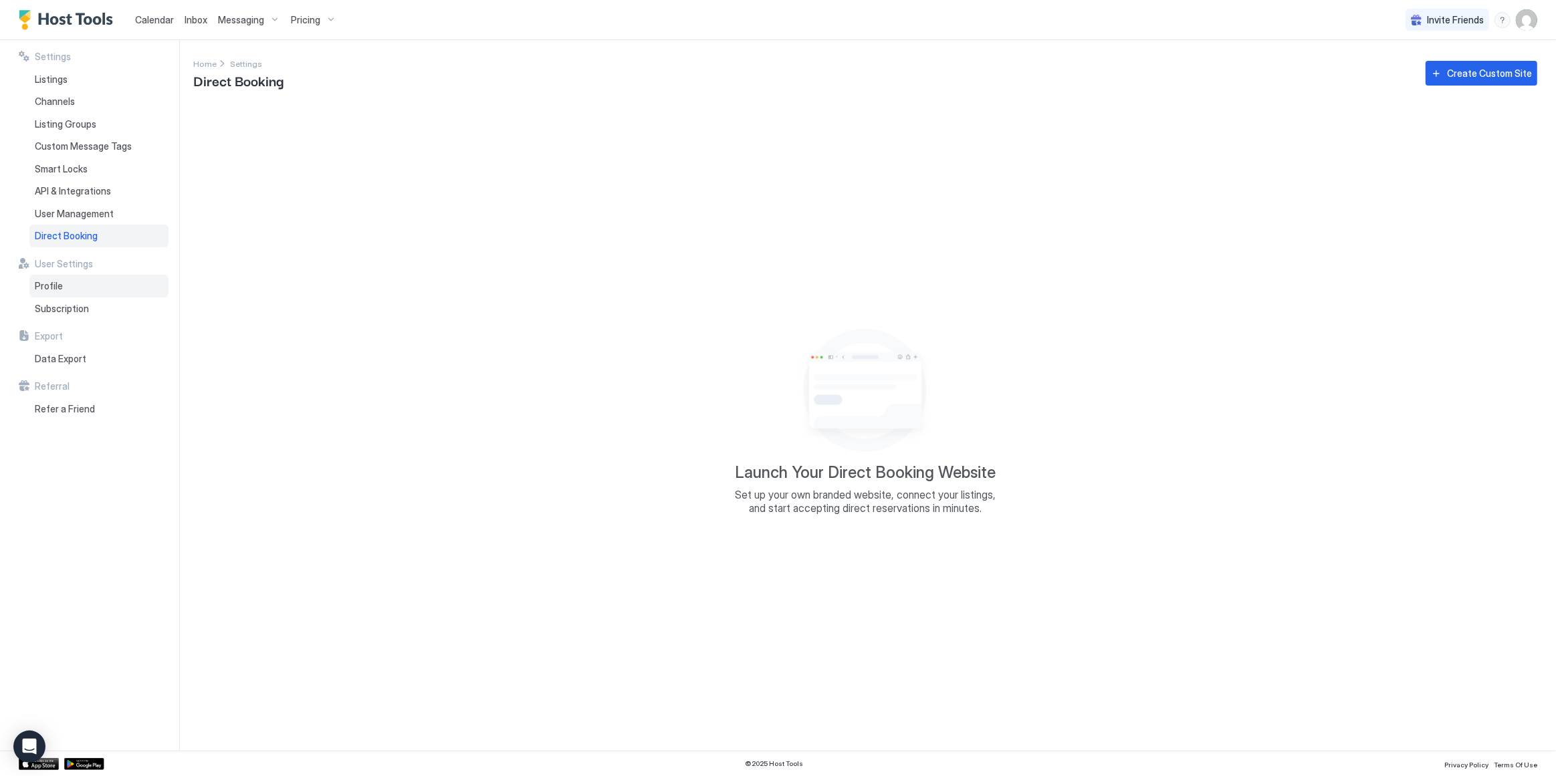
click at [81, 288] on div "Profile" at bounding box center [98, 286] width 139 height 23
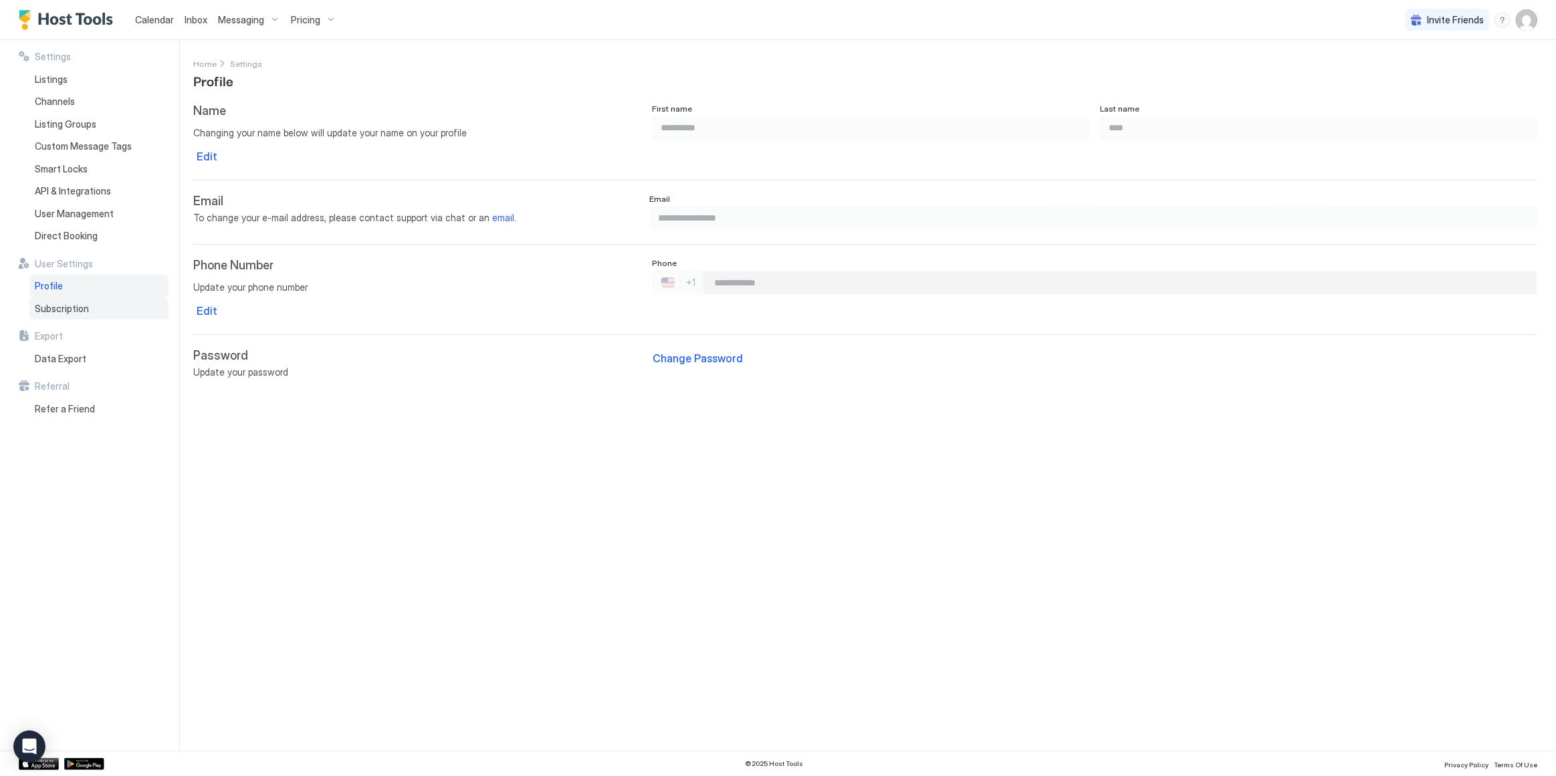
click at [78, 311] on span "Subscription" at bounding box center [62, 309] width 54 height 12
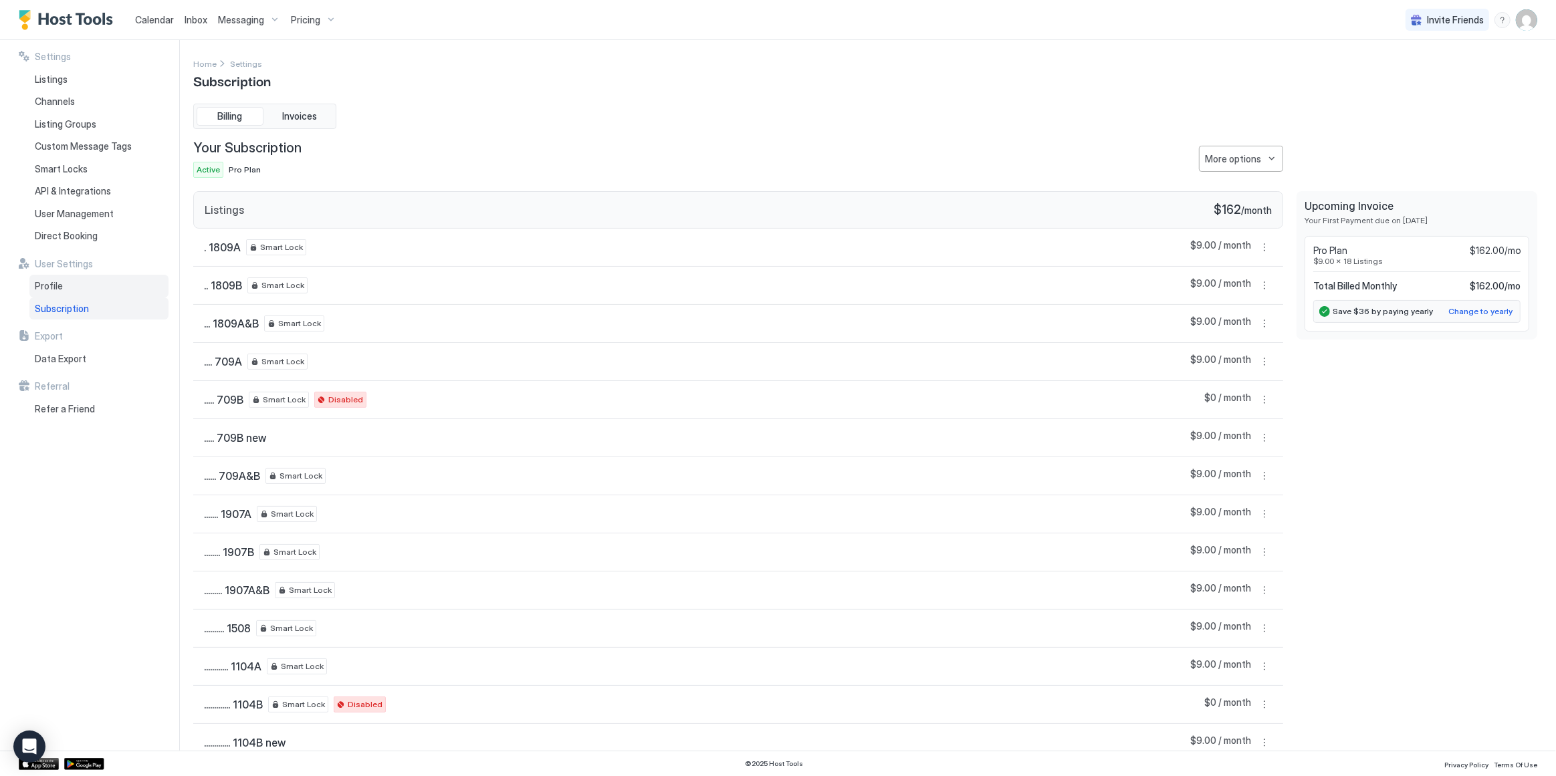
click at [84, 288] on div "Profile" at bounding box center [98, 286] width 139 height 23
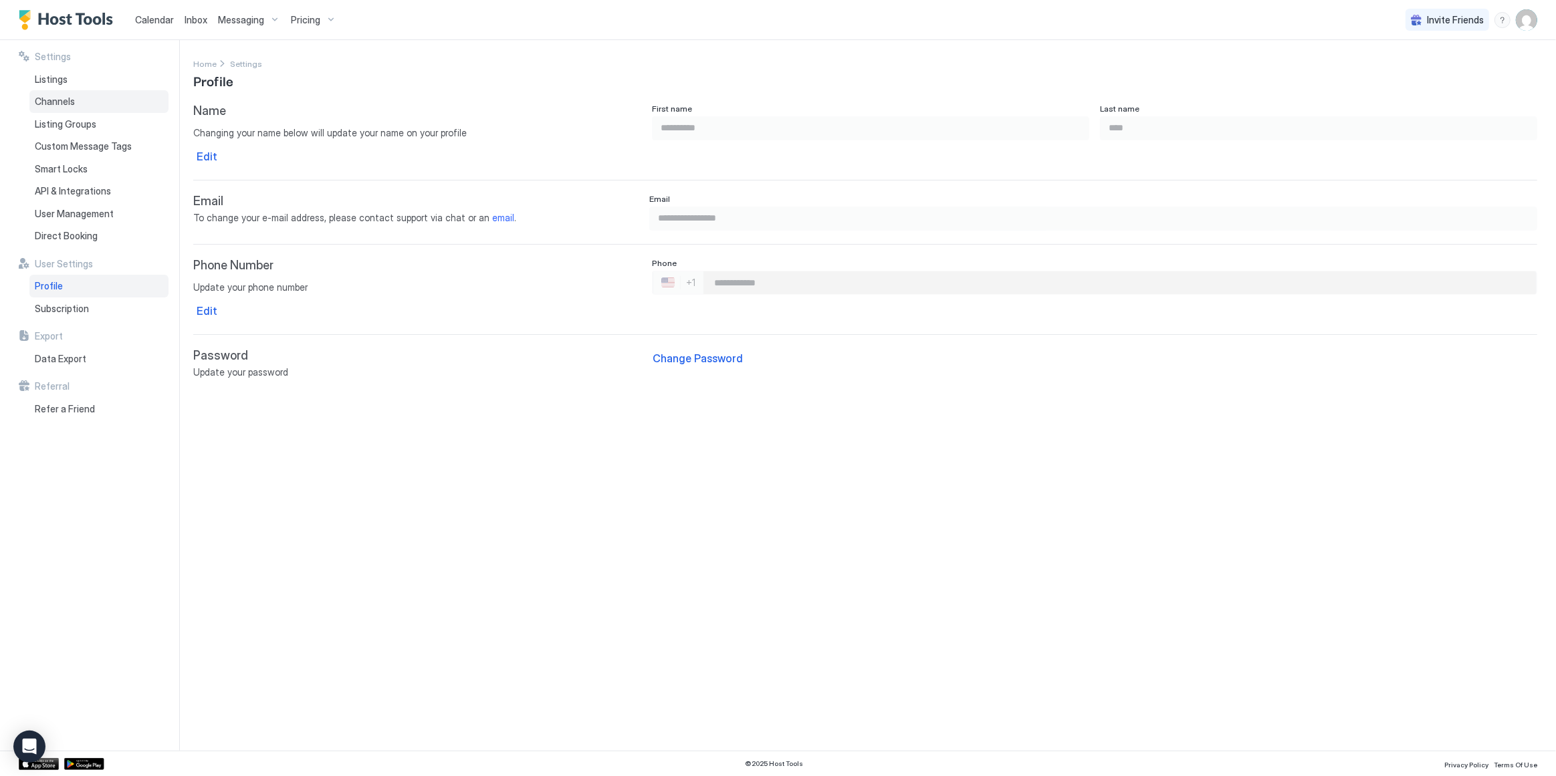
click at [72, 101] on span "Channels" at bounding box center [55, 102] width 40 height 12
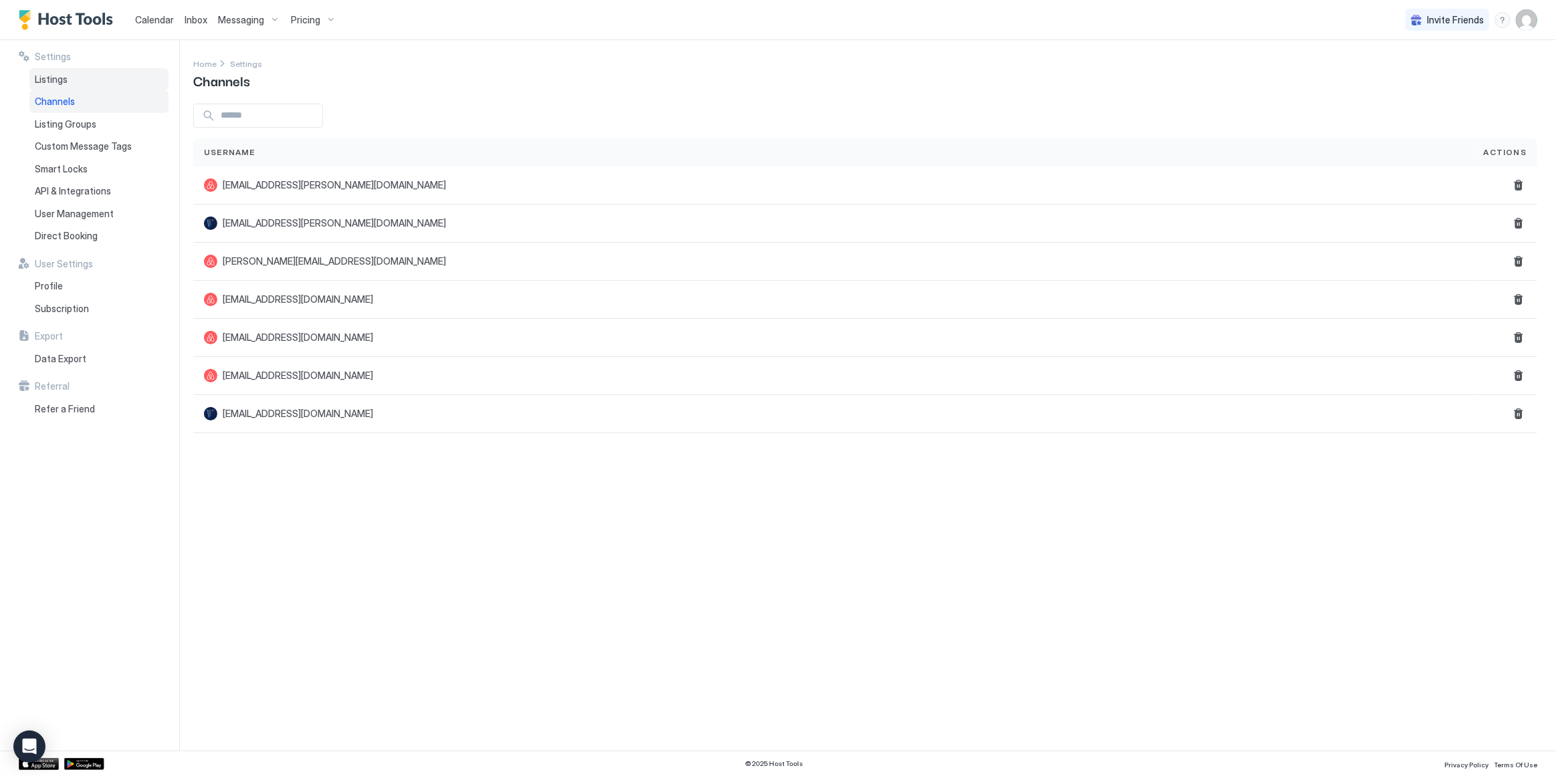
click at [64, 80] on span "Listings" at bounding box center [51, 80] width 33 height 12
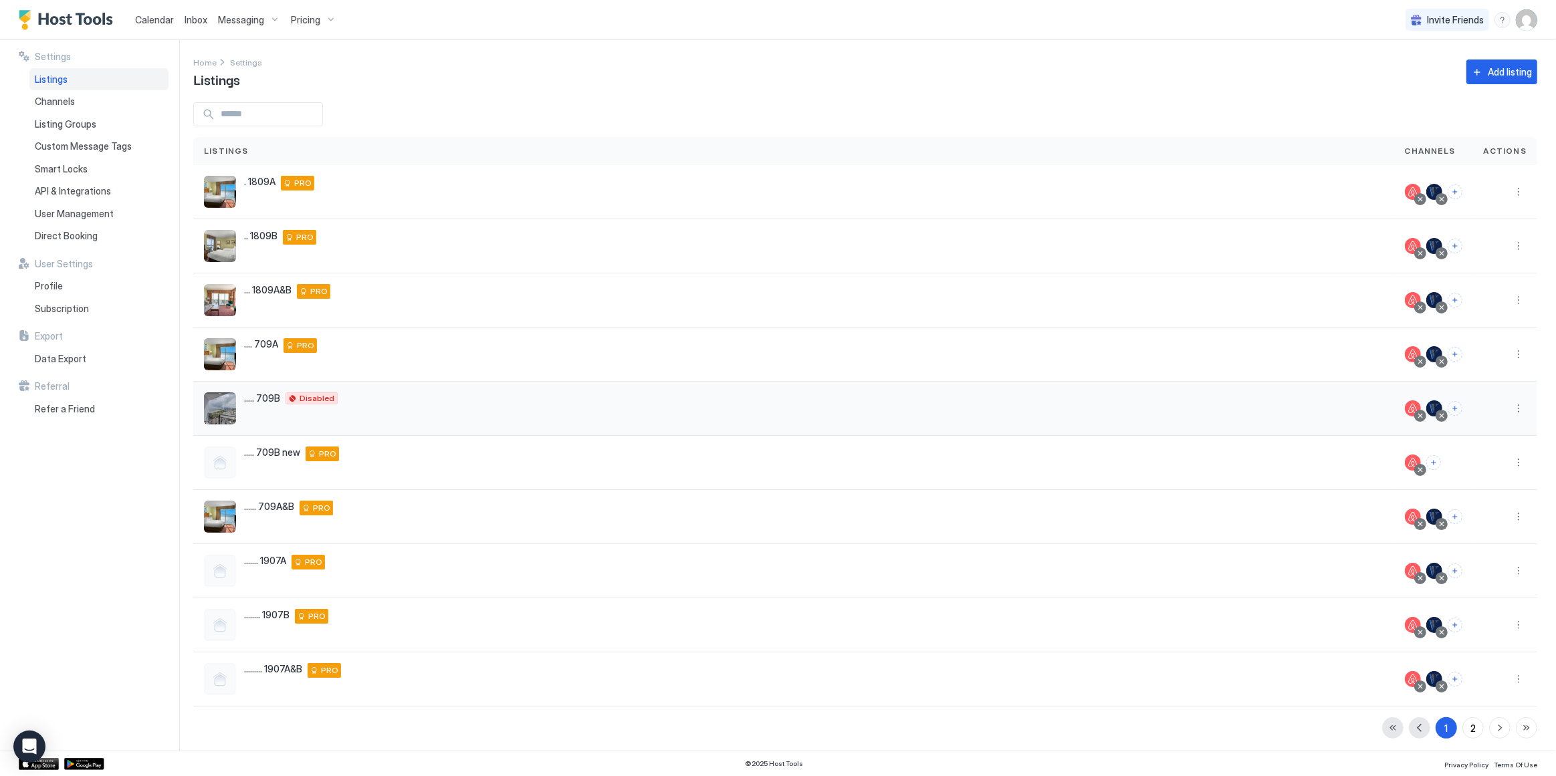
scroll to position [2, 0]
click at [1471, 722] on div "2" at bounding box center [1473, 728] width 5 height 14
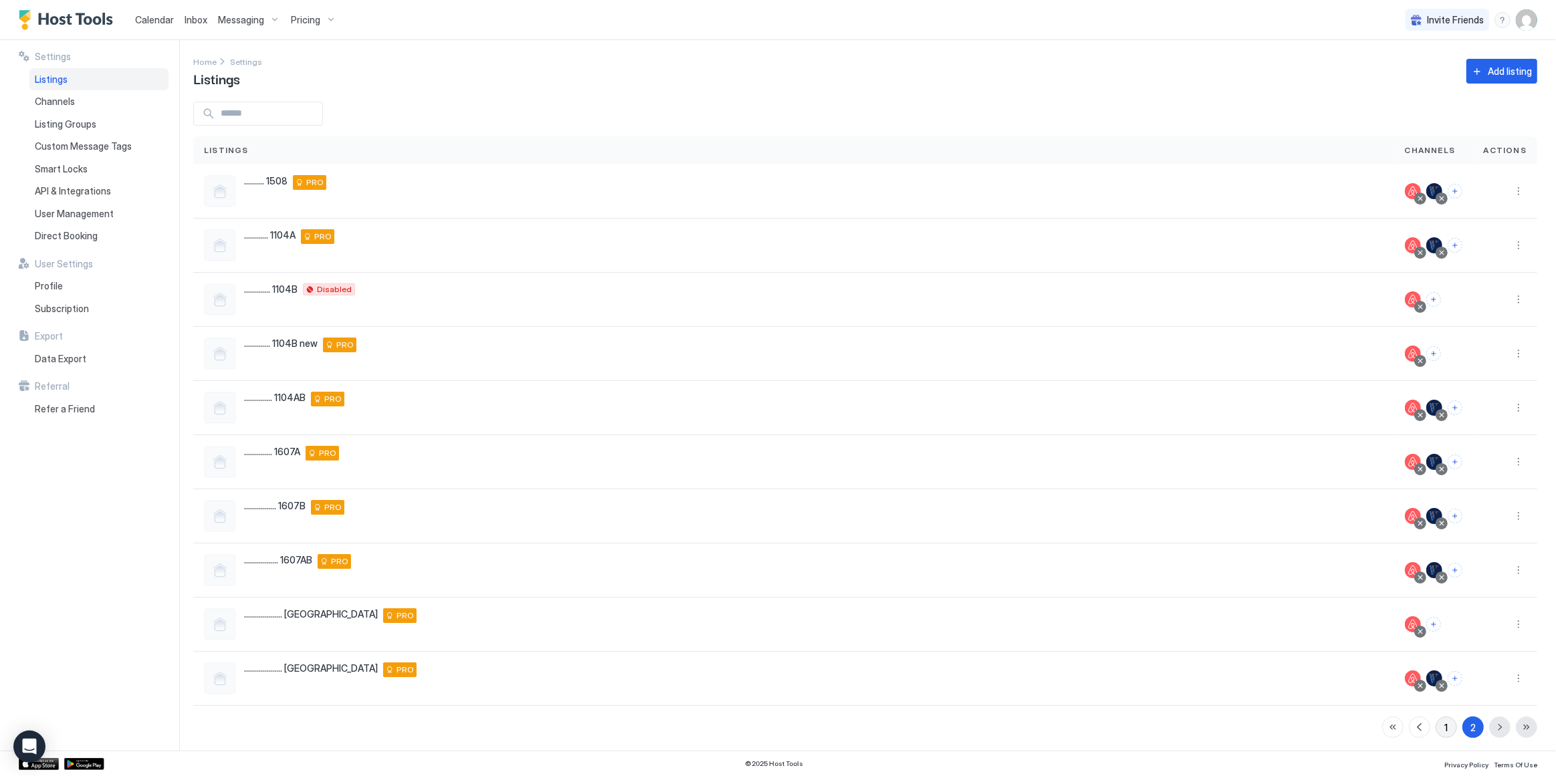
click at [1439, 726] on button "1" at bounding box center [1446, 727] width 21 height 21
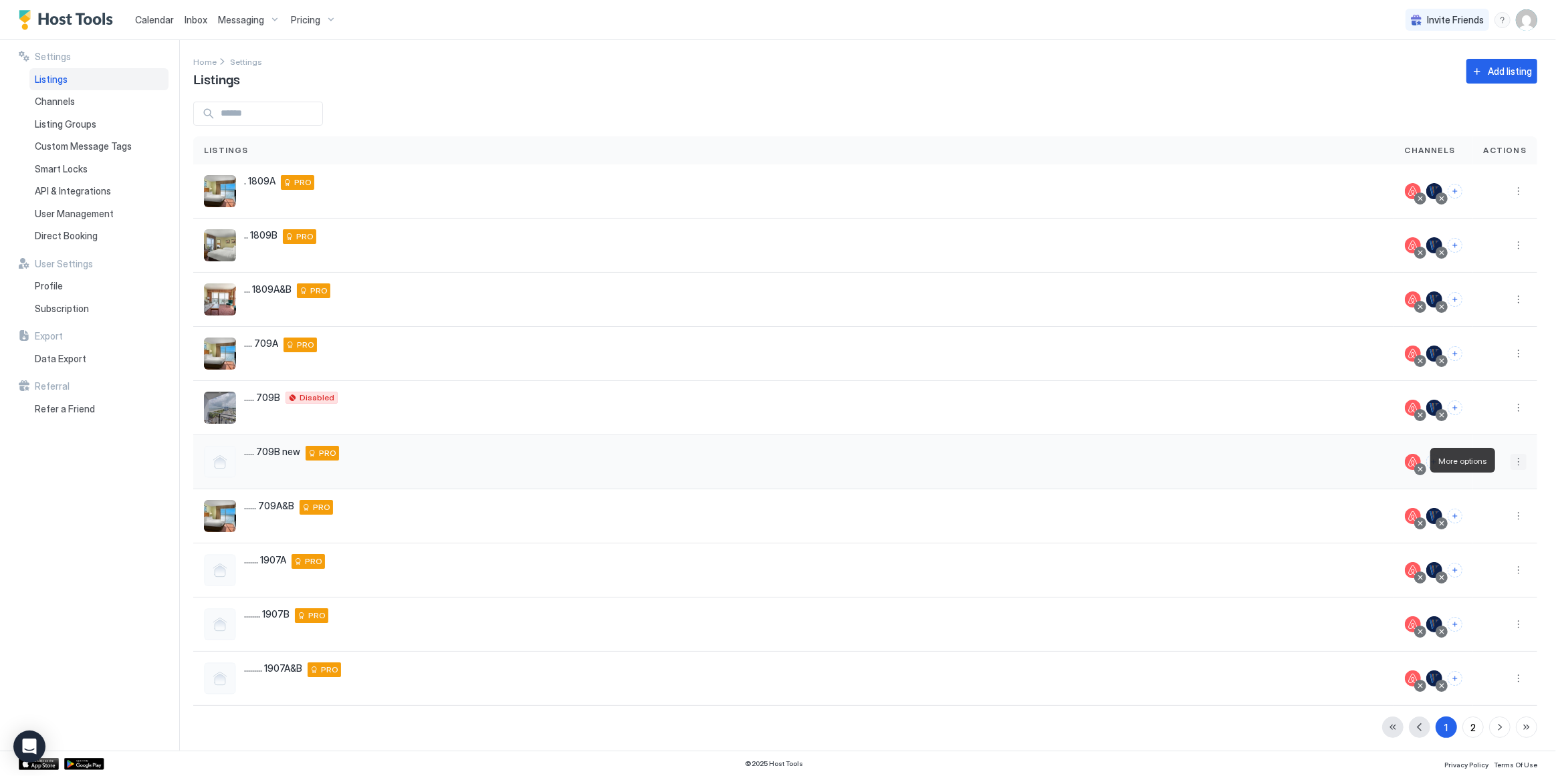
click at [1511, 458] on button "More options" at bounding box center [1519, 462] width 16 height 16
click at [1487, 518] on span "Listing Settings" at bounding box center [1480, 522] width 60 height 10
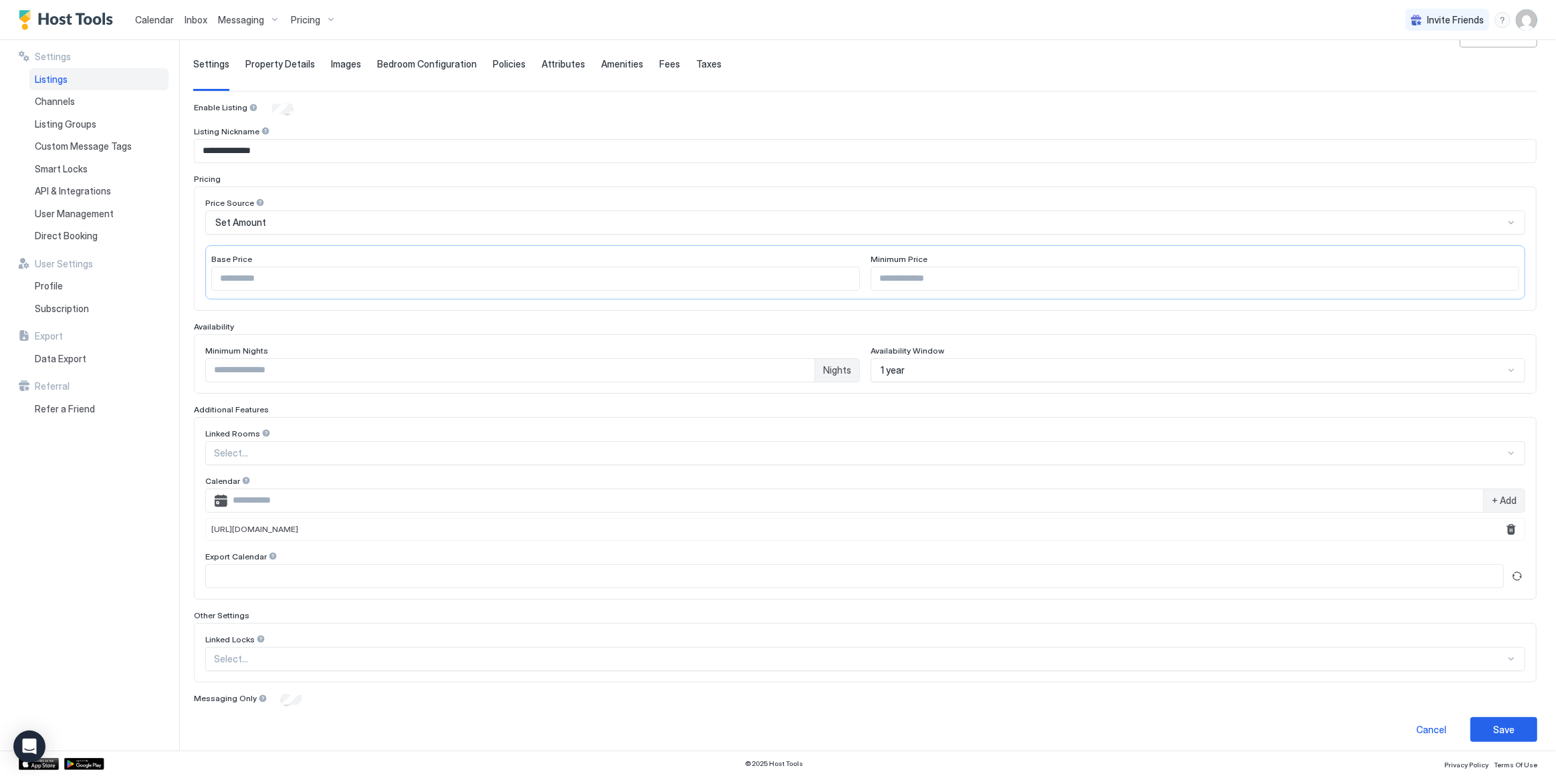
scroll to position [82, 0]
click at [243, 571] on input "Input Field" at bounding box center [854, 576] width 1297 height 23
click at [1511, 572] on button "Refresh" at bounding box center [1517, 576] width 16 height 16
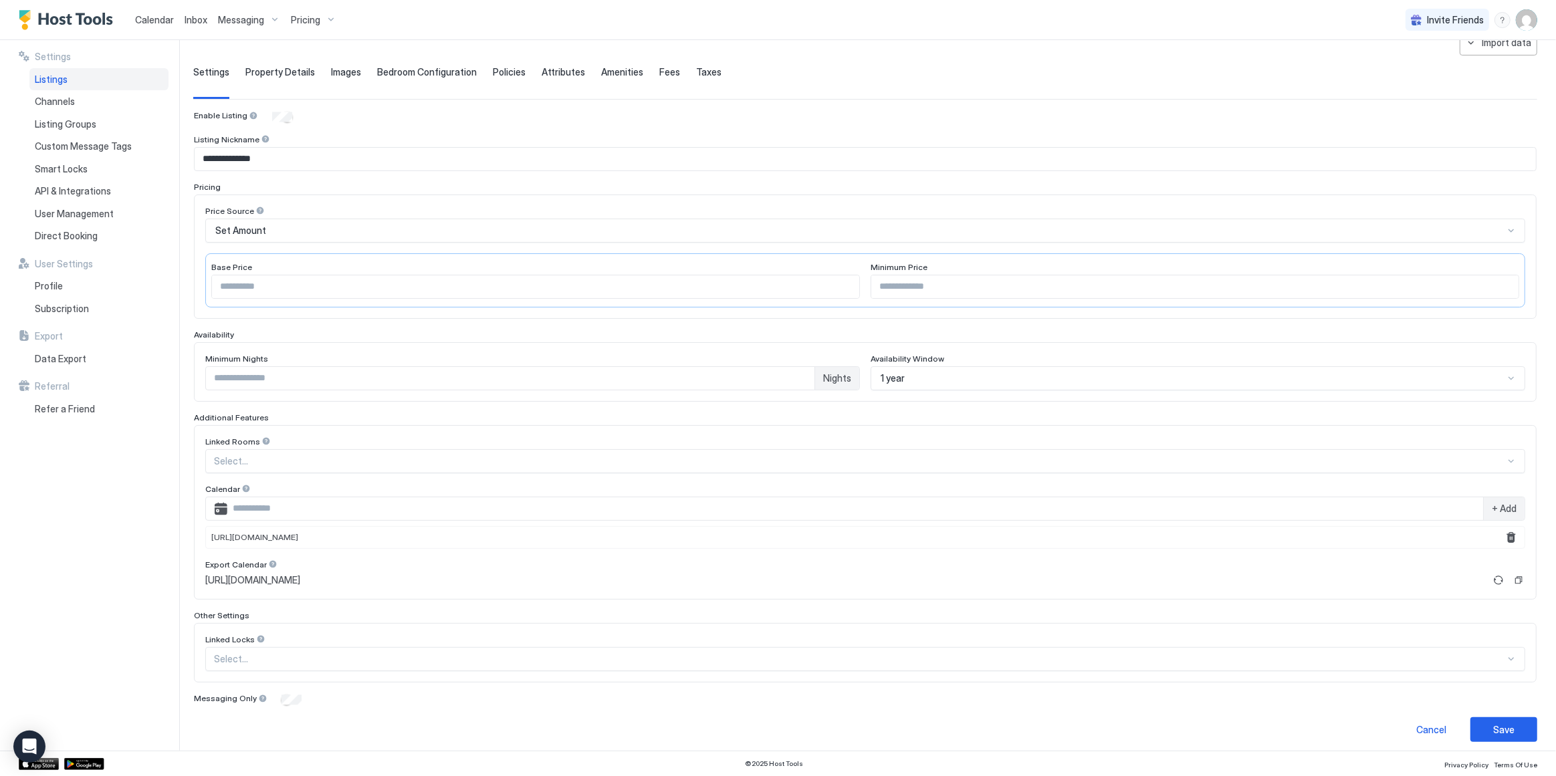
click at [300, 574] on span "[URL][DOMAIN_NAME]" at bounding box center [252, 580] width 95 height 12
click at [1512, 574] on button "Copy" at bounding box center [1518, 580] width 13 height 13
click at [1491, 576] on button "Refresh" at bounding box center [1499, 580] width 16 height 16
click at [1512, 576] on button "Copy" at bounding box center [1518, 580] width 13 height 13
click at [1497, 723] on div "Save" at bounding box center [1503, 730] width 21 height 14
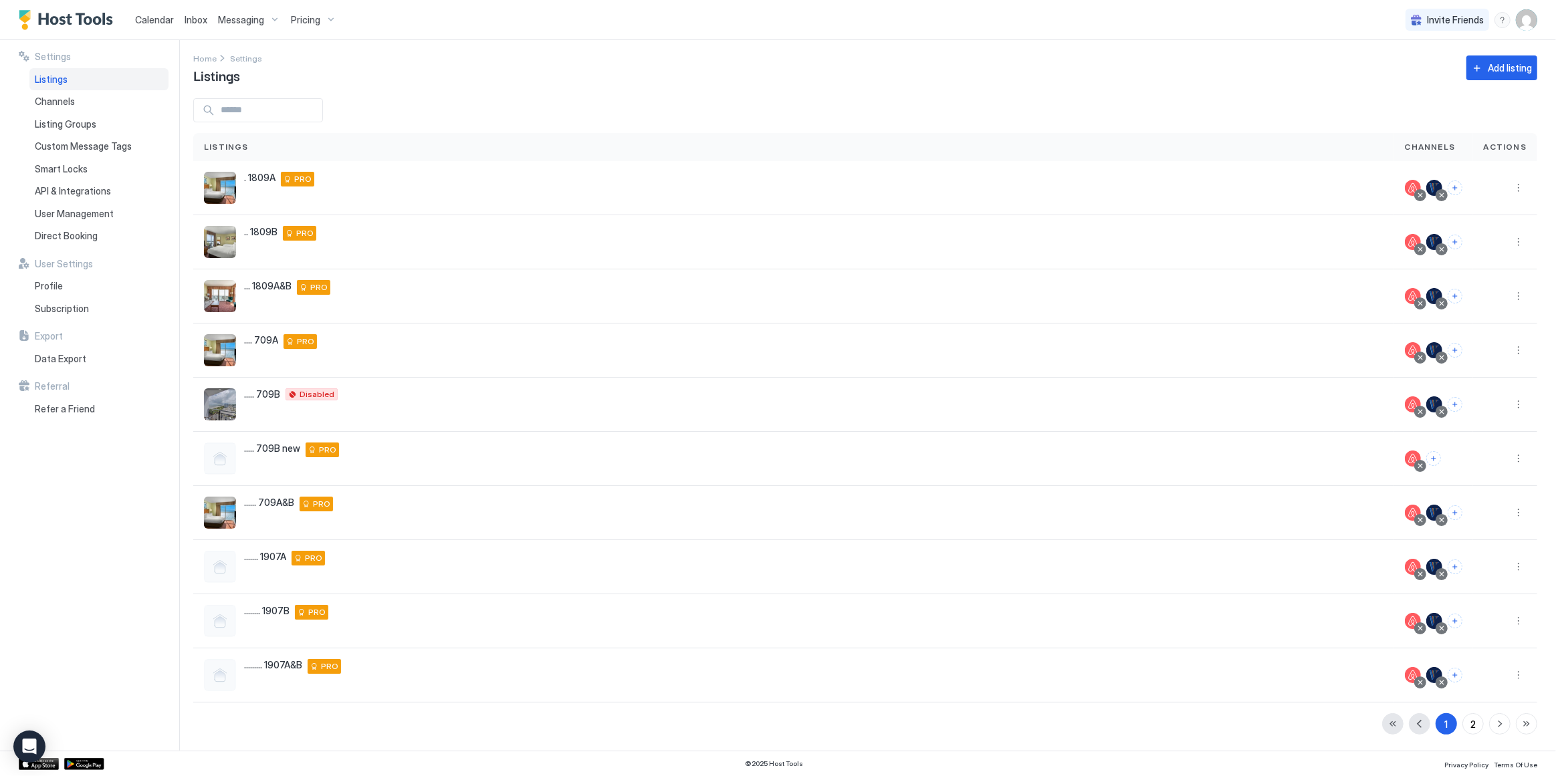
scroll to position [2, 0]
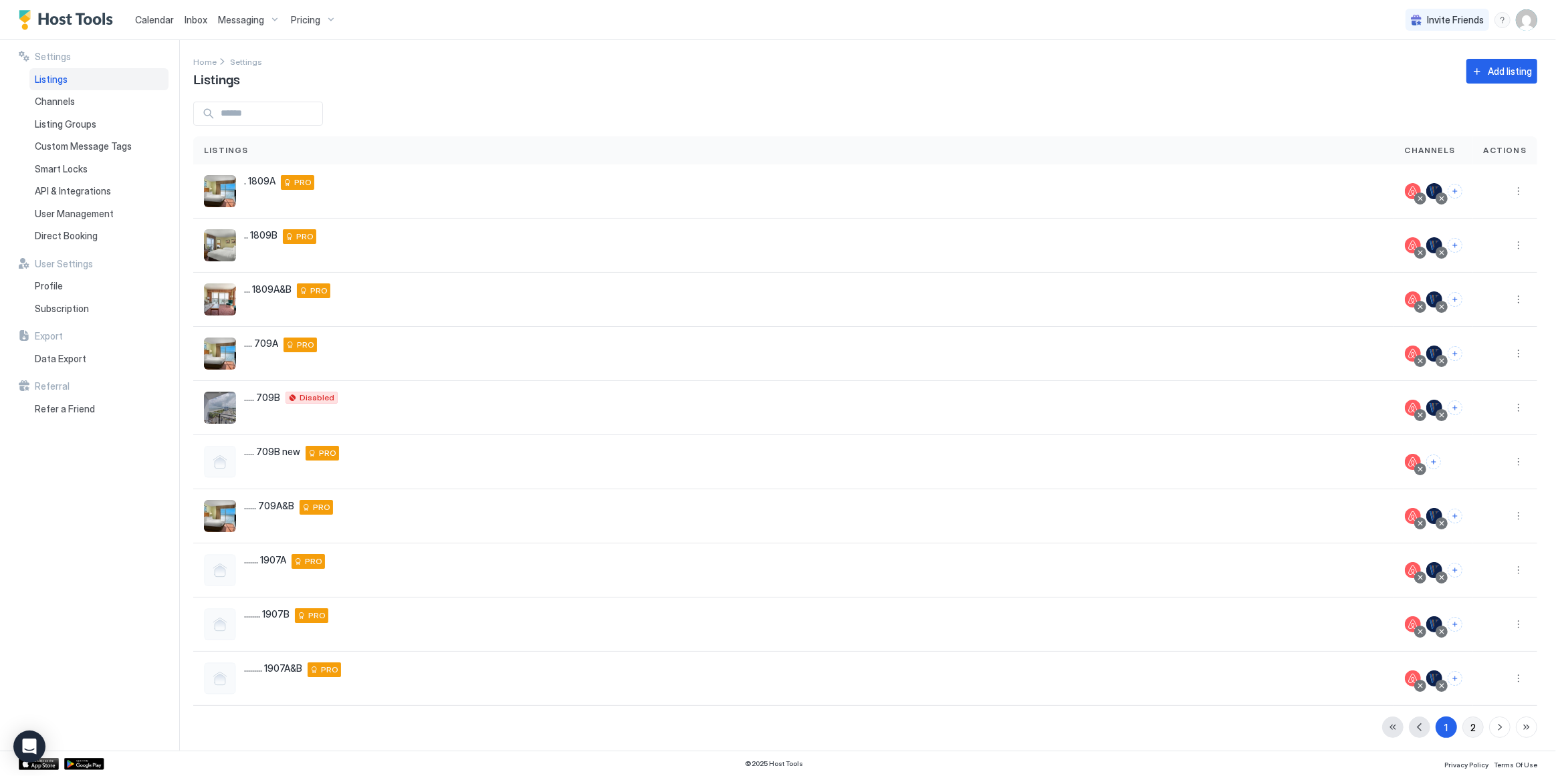
click at [1467, 728] on button "2" at bounding box center [1473, 727] width 21 height 21
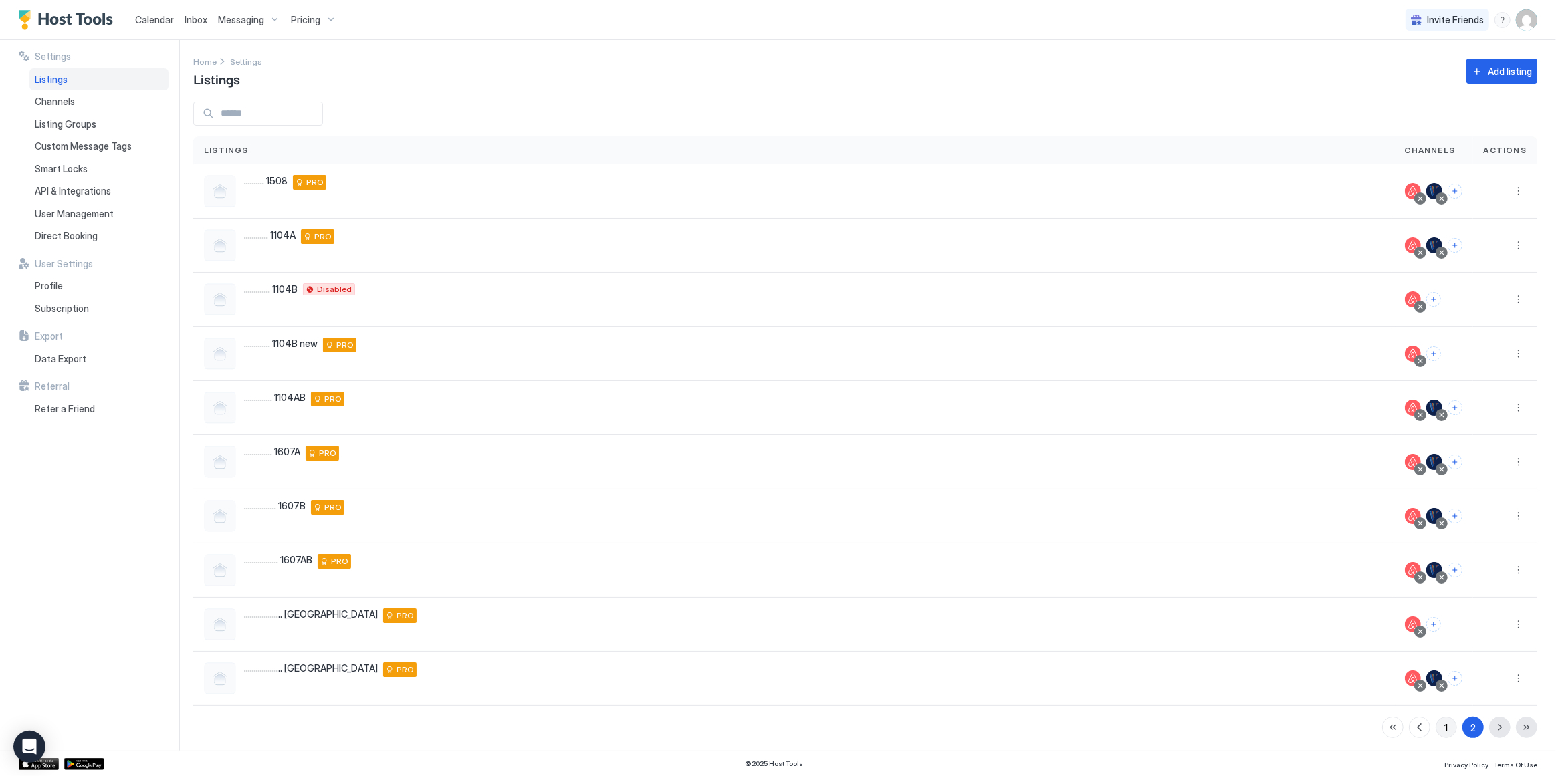
click at [1436, 726] on button "1" at bounding box center [1446, 727] width 21 height 21
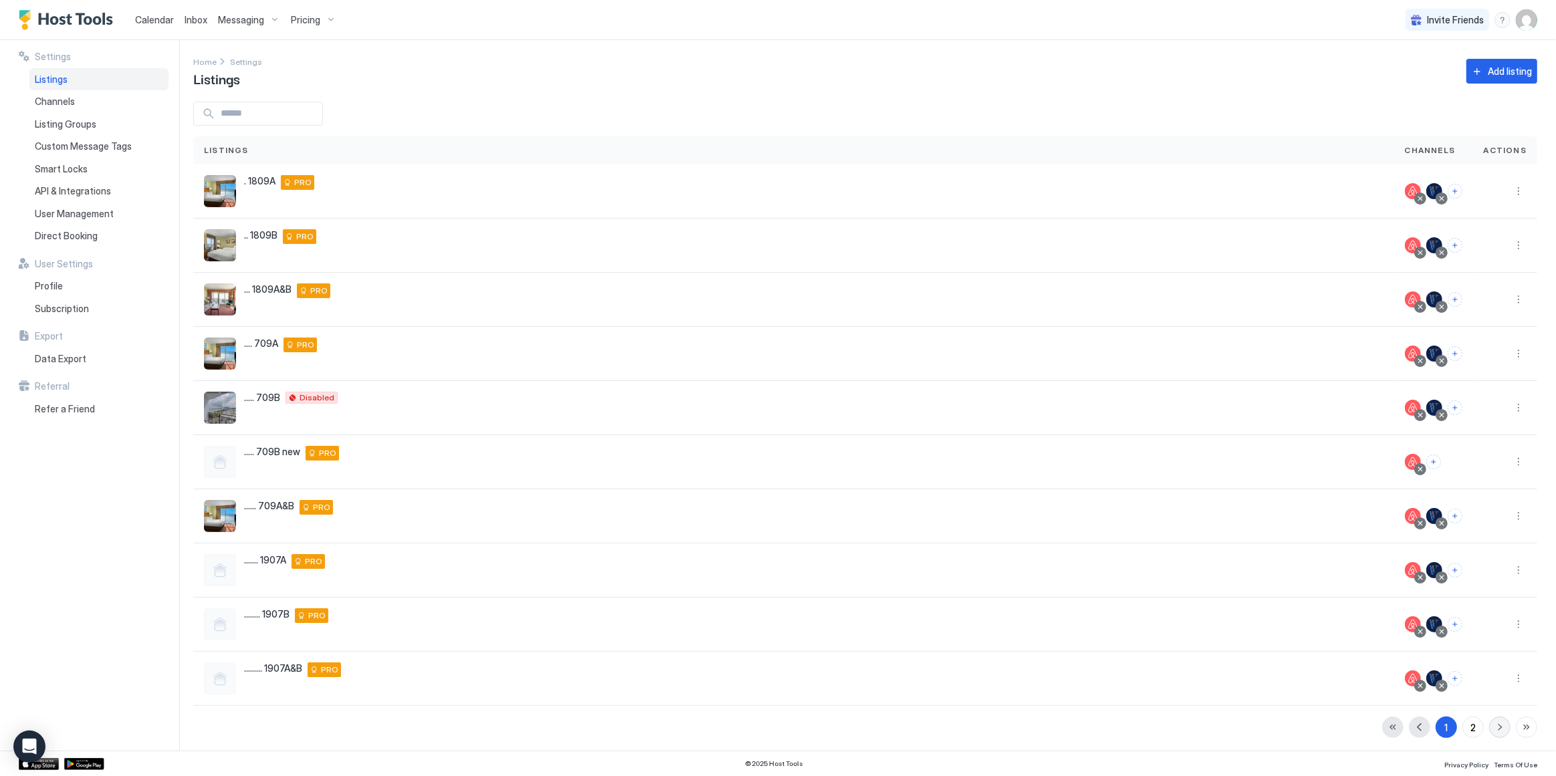
click at [1489, 726] on button "button" at bounding box center [1499, 727] width 21 height 21
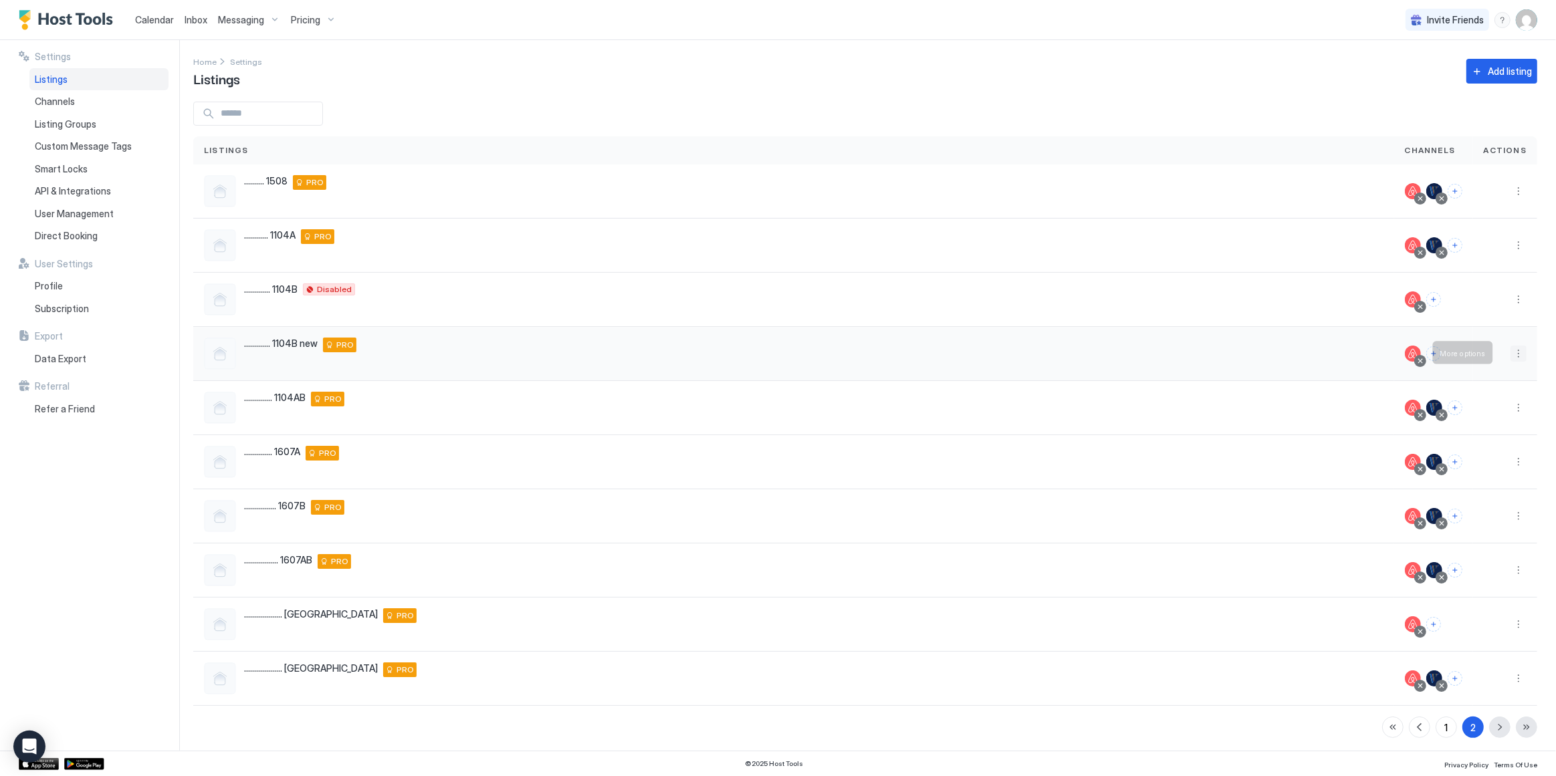
click at [1513, 354] on button "More options" at bounding box center [1519, 354] width 16 height 16
click at [1477, 413] on span "Listing Settings" at bounding box center [1480, 414] width 60 height 10
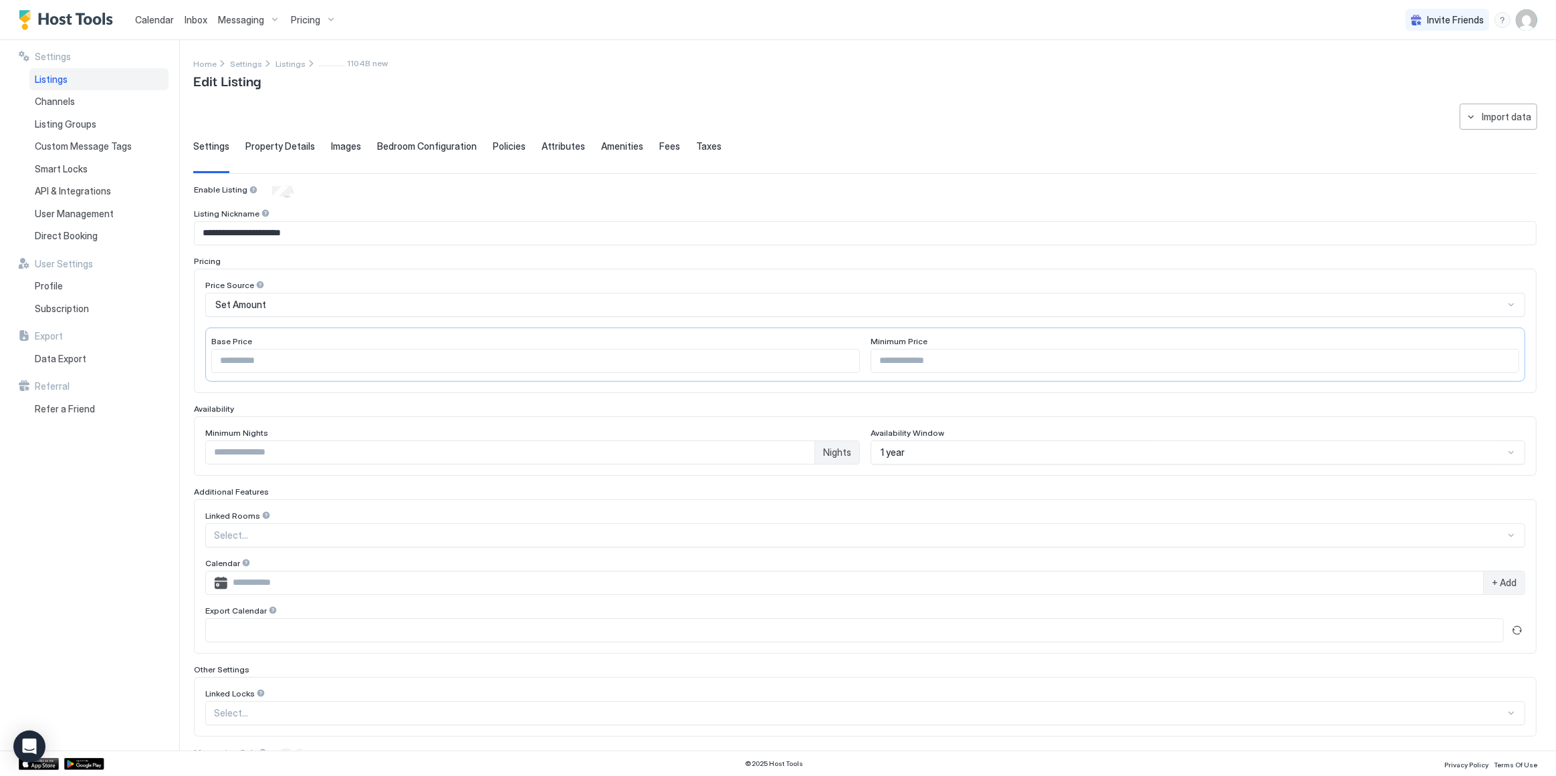
scroll to position [55, 0]
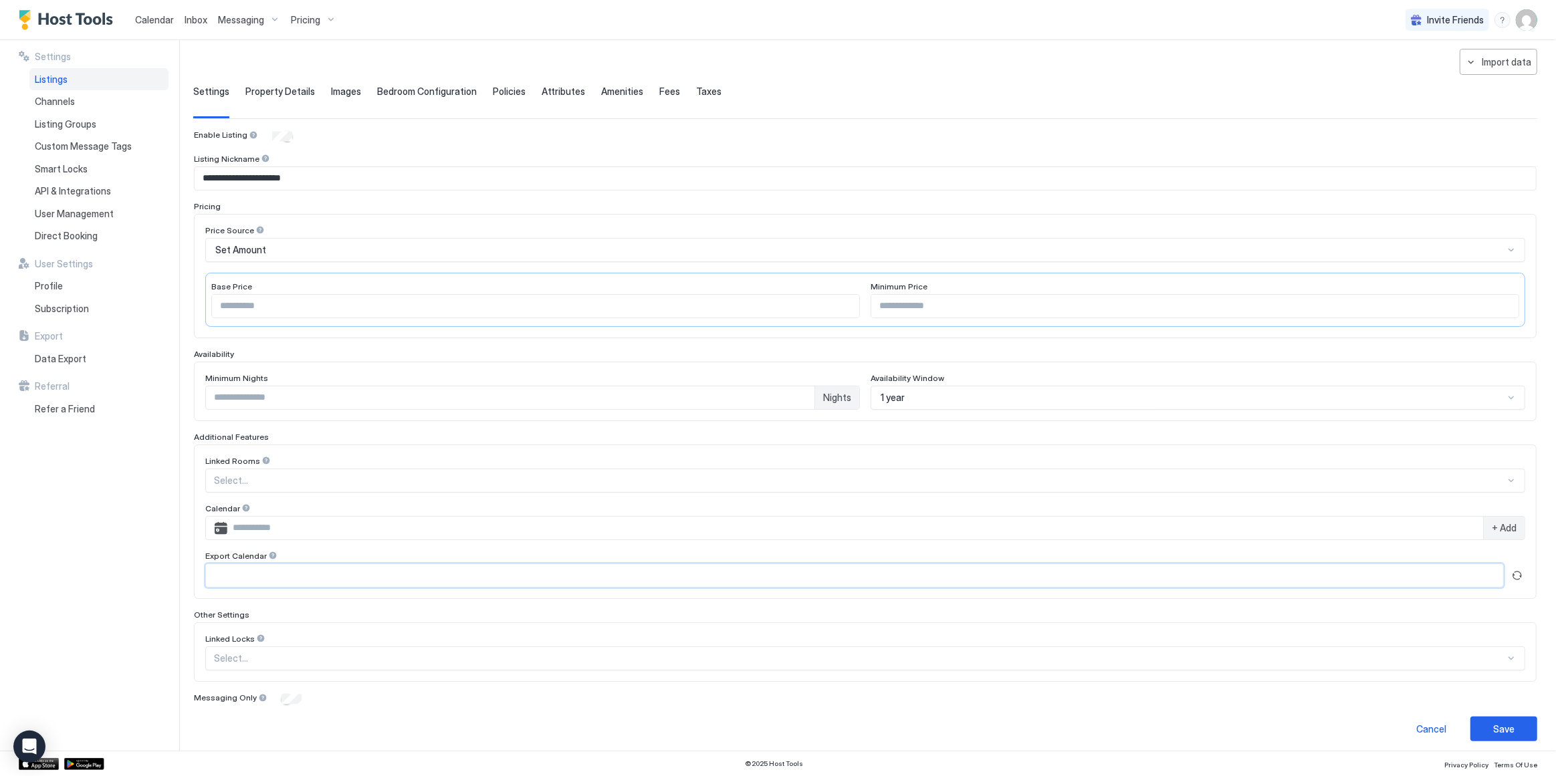
click at [996, 571] on input "Input Field" at bounding box center [854, 575] width 1297 height 23
click at [1513, 572] on button "Refresh" at bounding box center [1517, 576] width 16 height 16
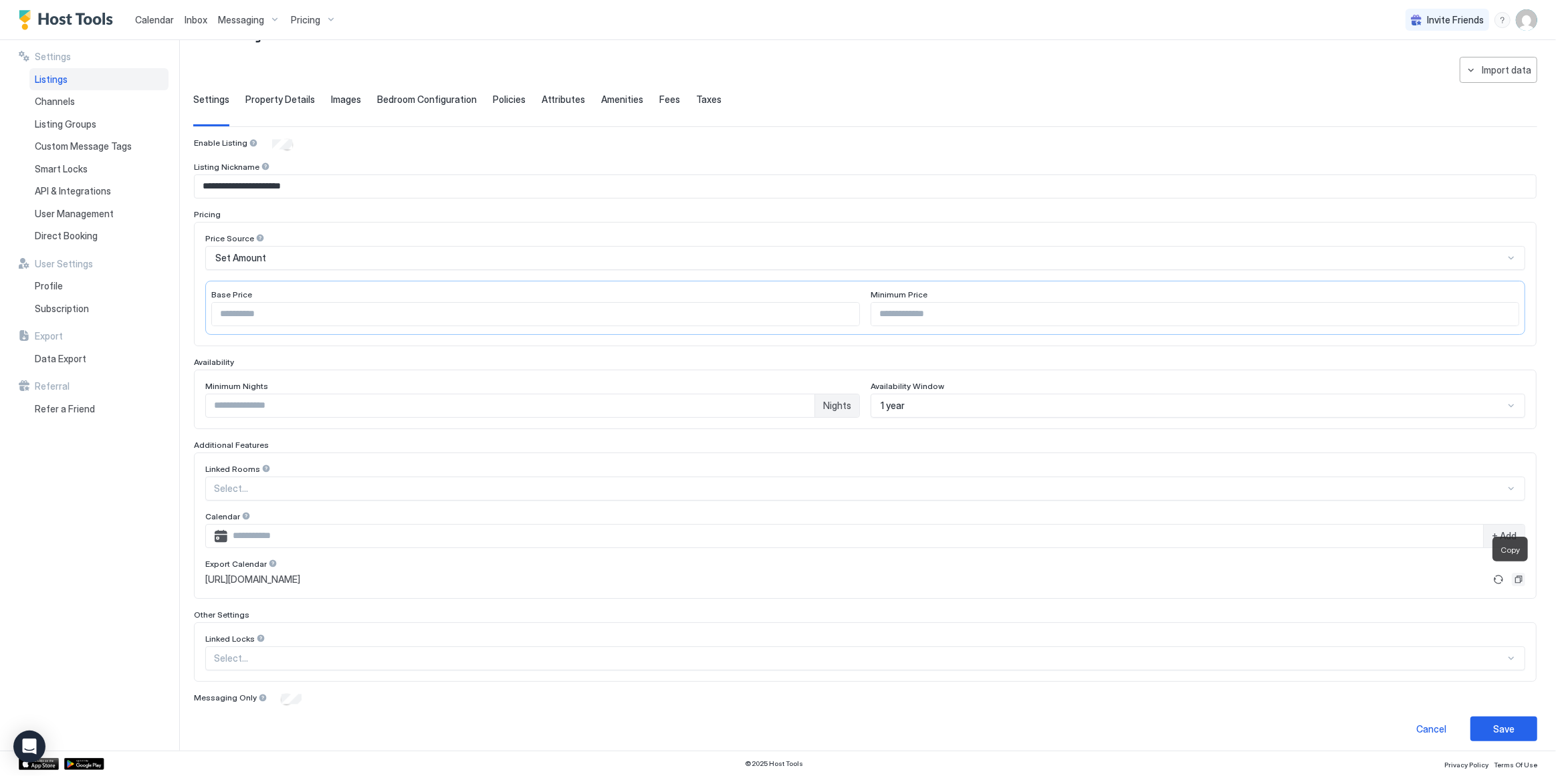
click at [1512, 574] on button "Copy" at bounding box center [1518, 579] width 13 height 13
click at [1507, 720] on button "Save" at bounding box center [1504, 729] width 67 height 25
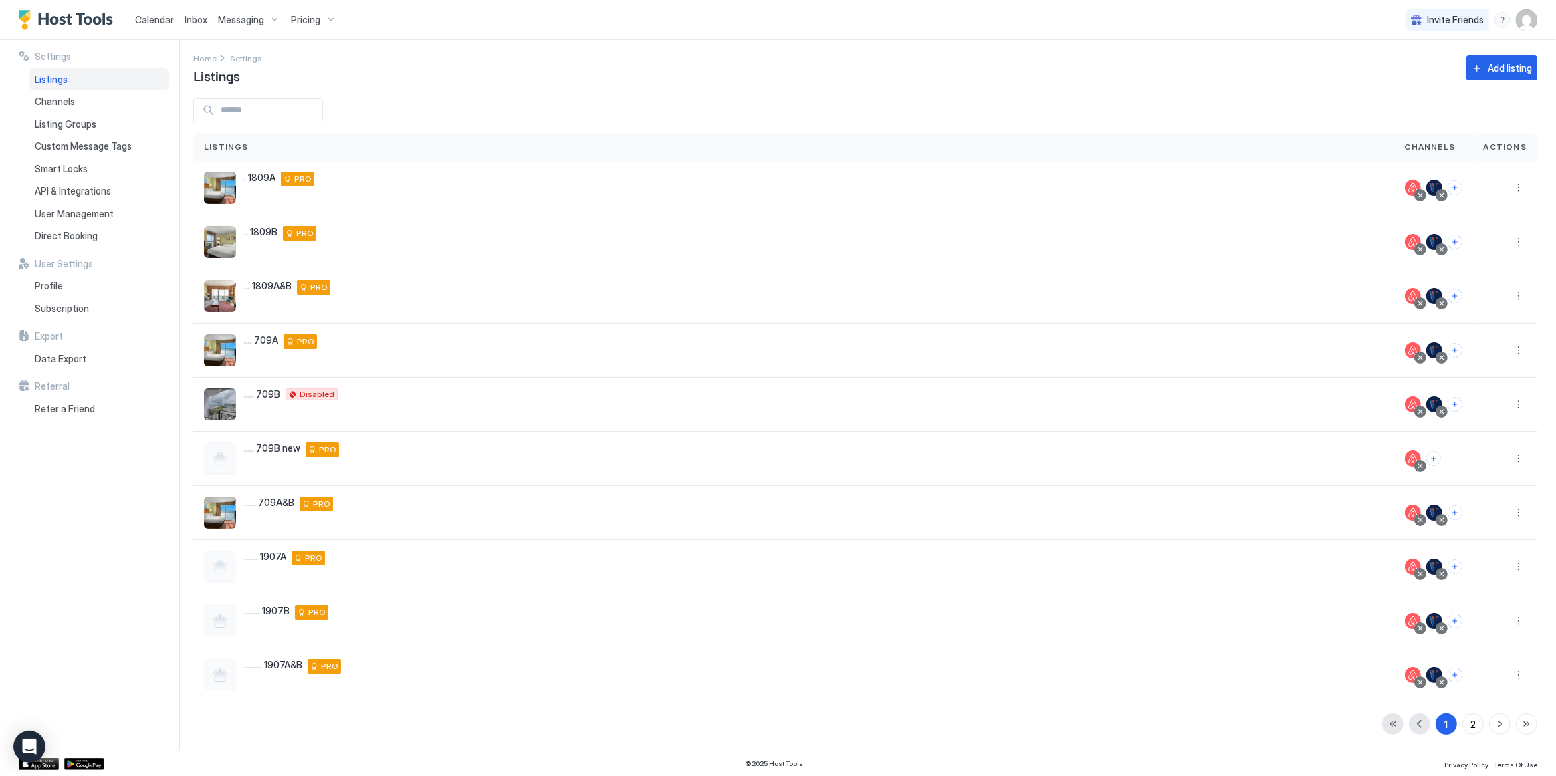
scroll to position [2, 0]
